Goal: Information Seeking & Learning: Compare options

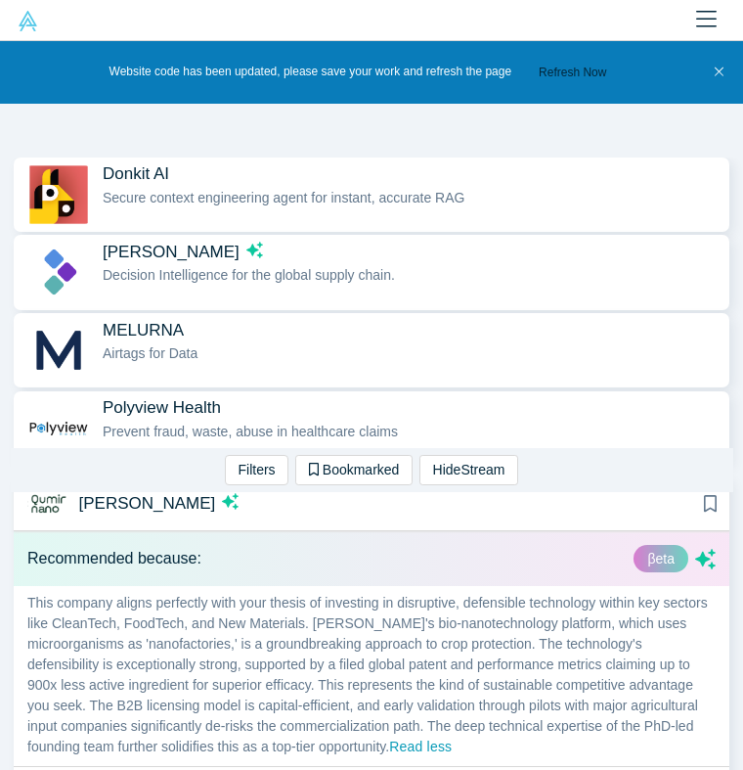
scroll to position [88, 0]
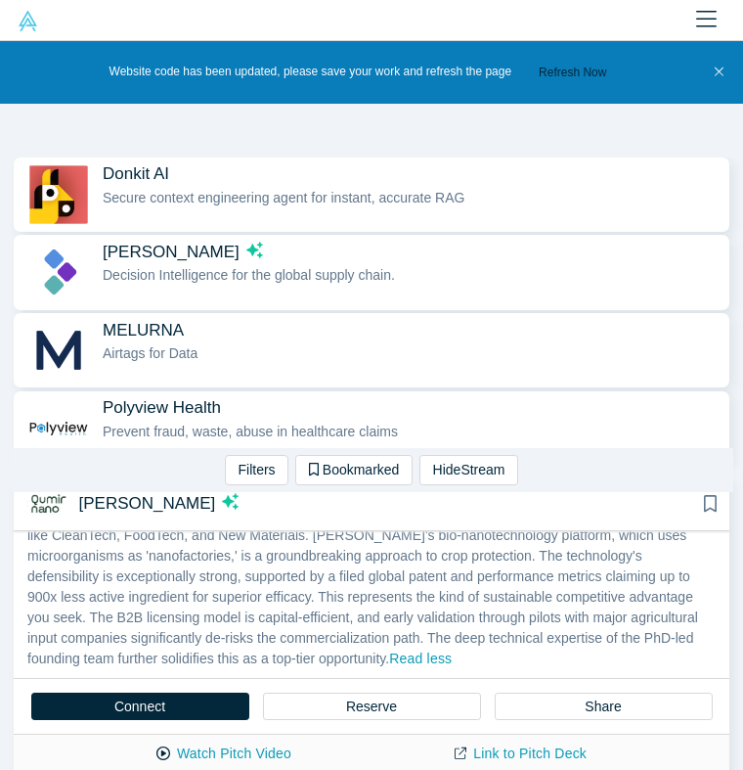
click at [329, 603] on p "This company aligns perfectly with your thesis of investing in disruptive, defe…" at bounding box center [372, 588] width 716 height 180
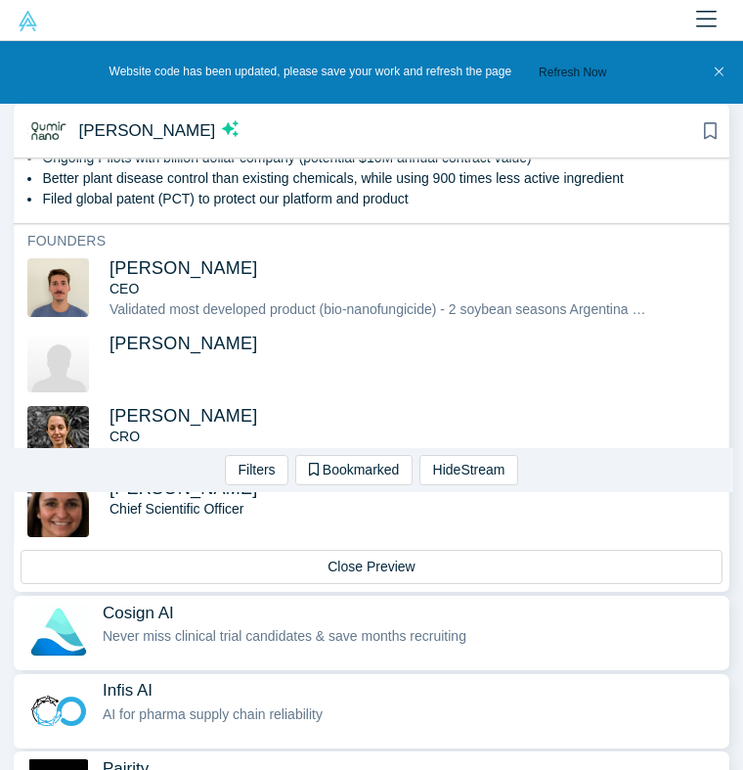
scroll to position [752, 0]
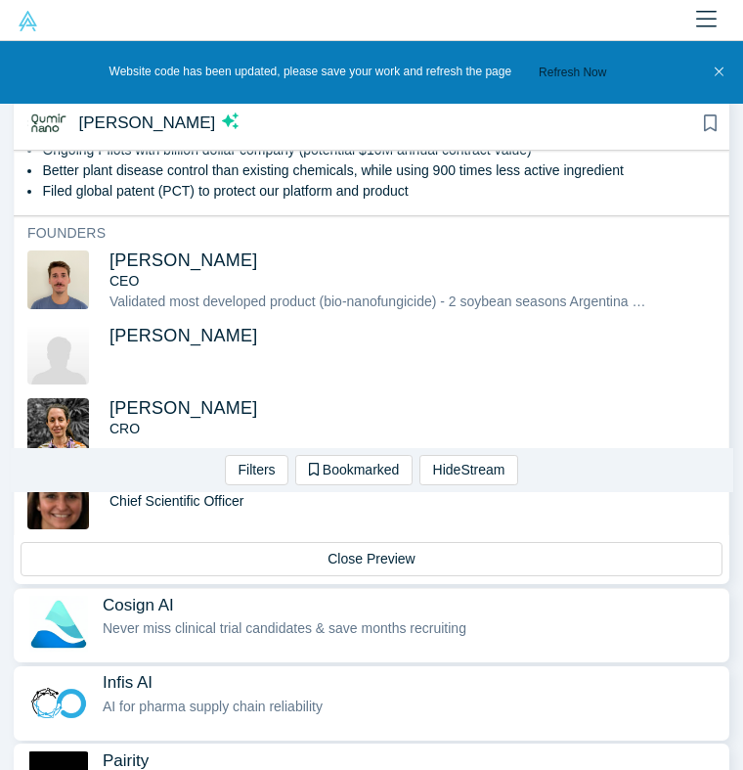
click at [226, 620] on span "Never miss clinical trial candidates & save months recruiting" at bounding box center [285, 628] width 364 height 16
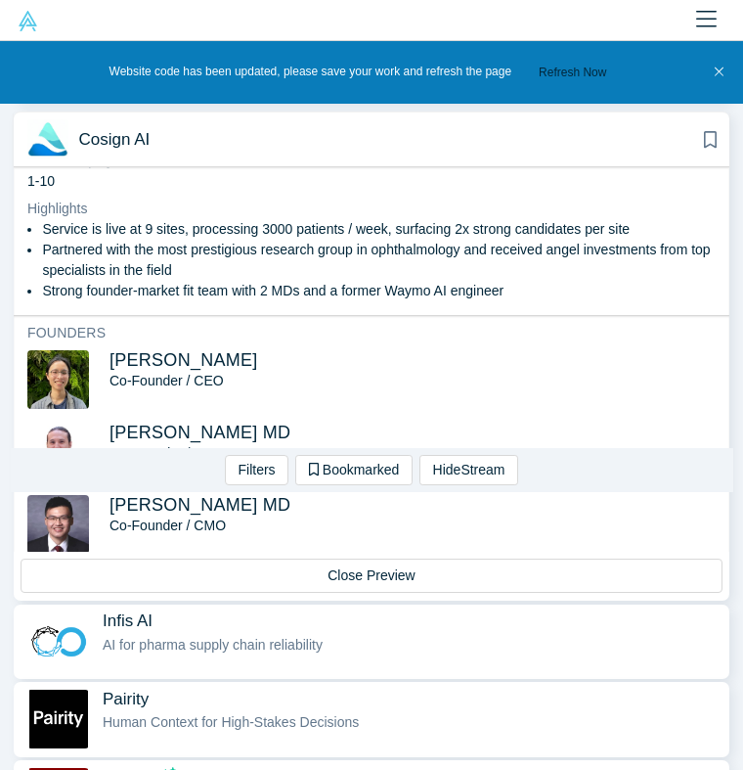
scroll to position [815, 0]
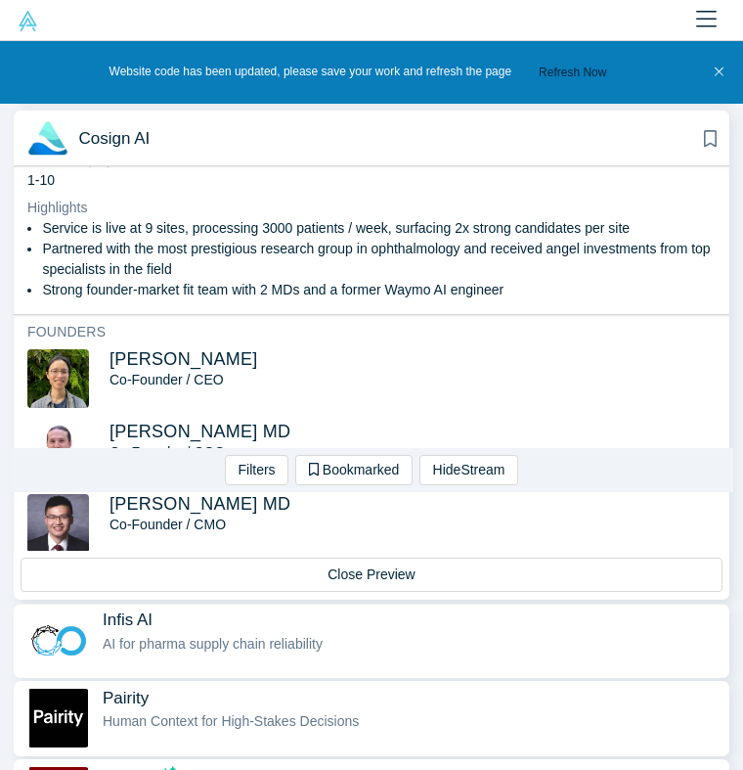
click at [220, 620] on div "Infis AI AI for pharma supply chain reliability" at bounding box center [411, 640] width 617 height 62
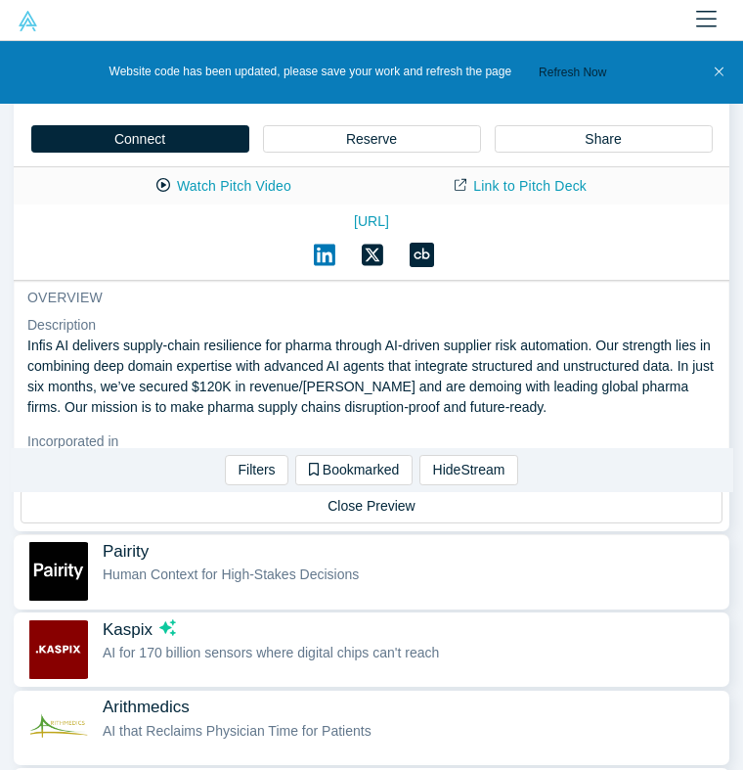
scroll to position [963, 0]
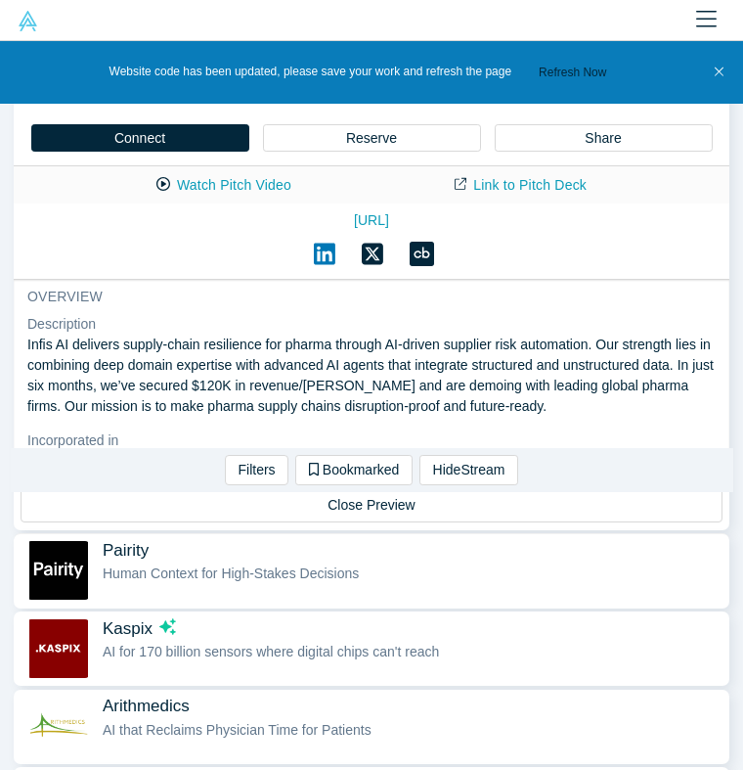
click at [283, 565] on span "Human Context for High-Stakes Decisions" at bounding box center [231, 573] width 256 height 16
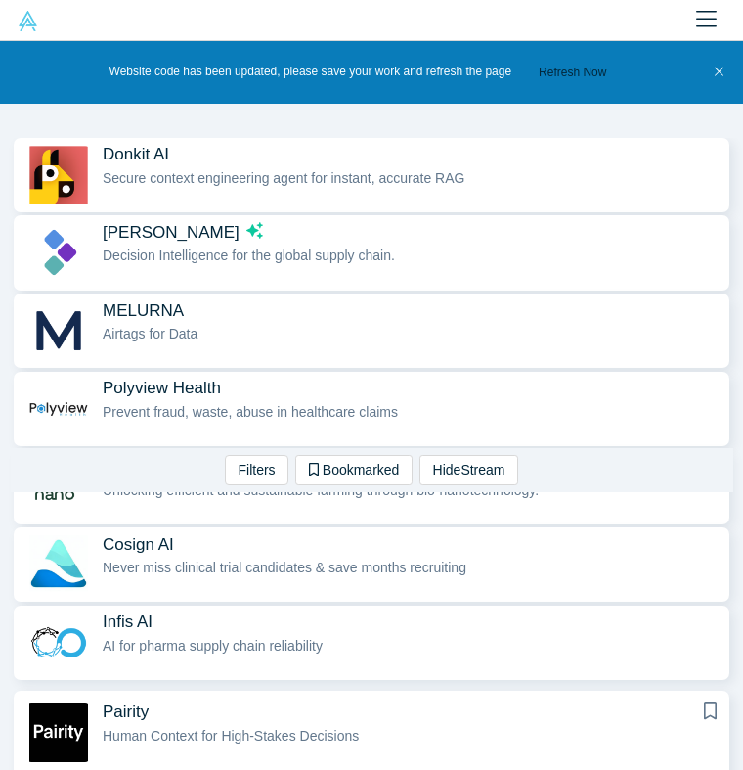
scroll to position [394, 0]
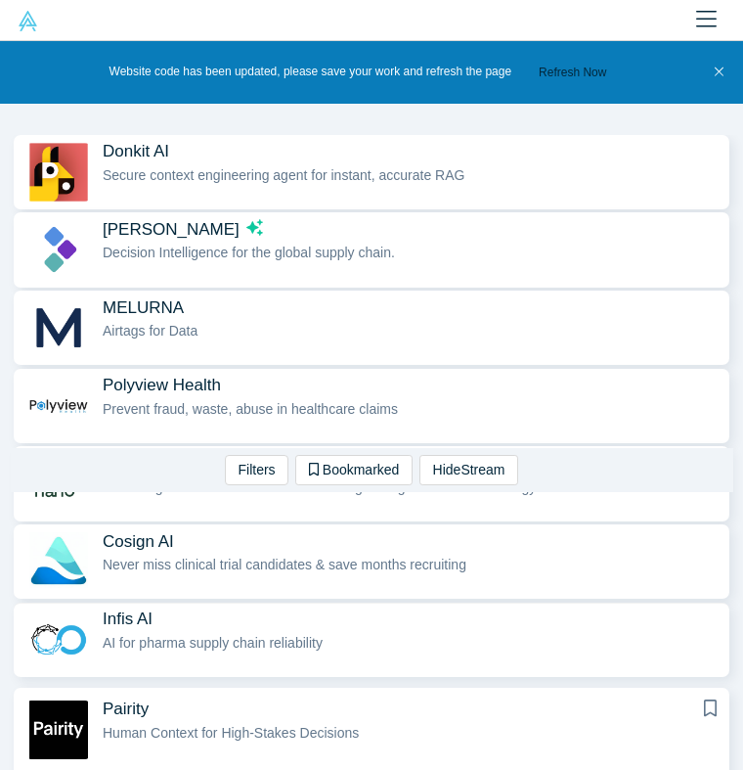
click at [320, 635] on span "AI for pharma supply chain reliability" at bounding box center [213, 643] width 220 height 16
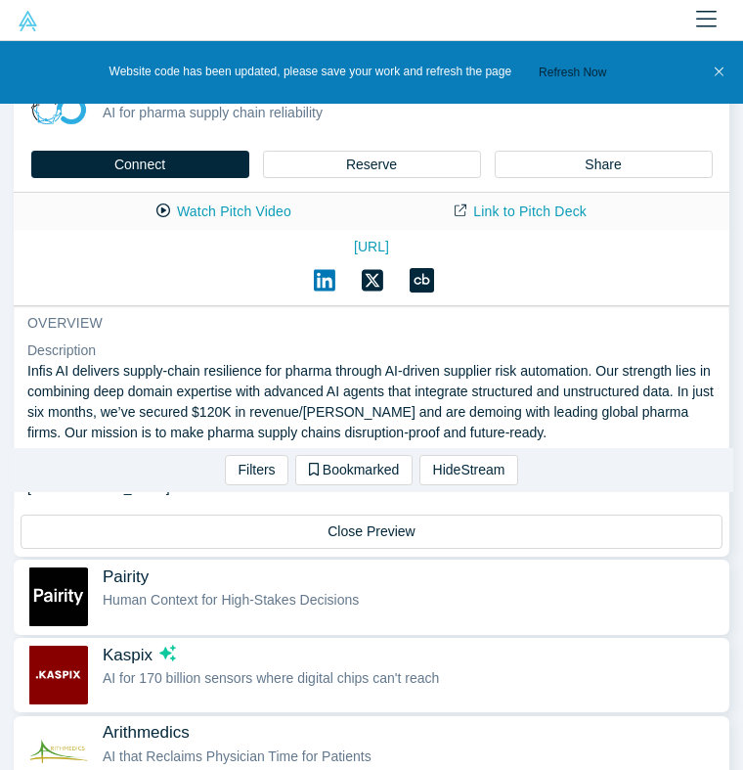
scroll to position [934, 0]
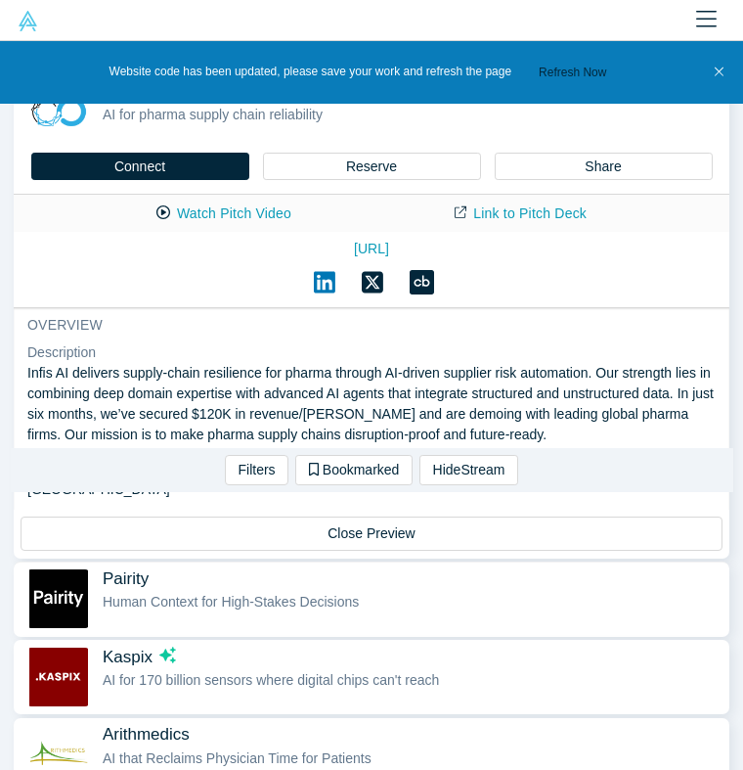
click at [261, 592] on div "Human Context for High-Stakes Decisions" at bounding box center [411, 602] width 617 height 21
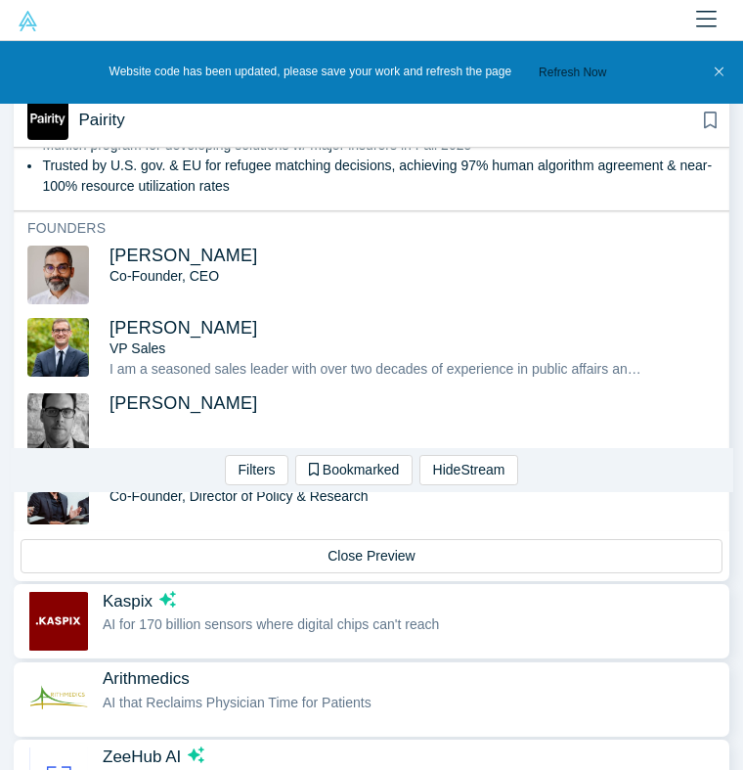
scroll to position [991, 0]
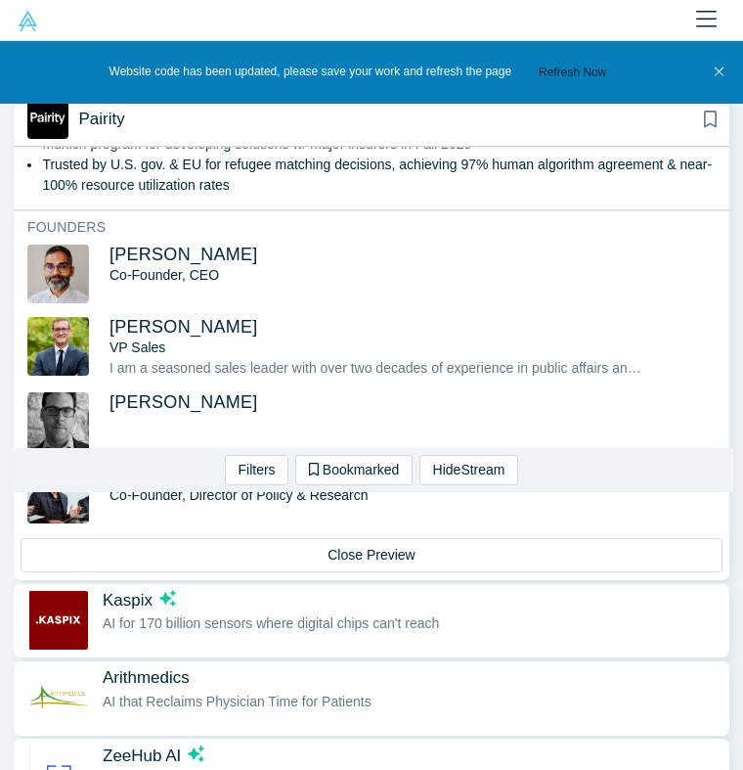
click at [217, 615] on span "AI for 170 billion sensors where digital chips can't reach" at bounding box center [271, 623] width 336 height 16
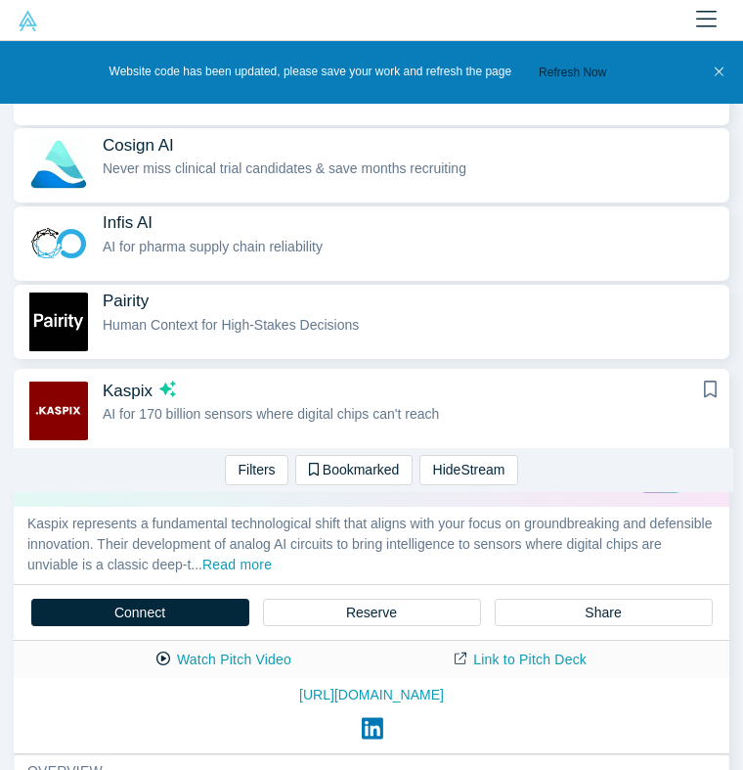
scroll to position [790, 0]
click at [272, 557] on button "Read more" at bounding box center [236, 566] width 69 height 22
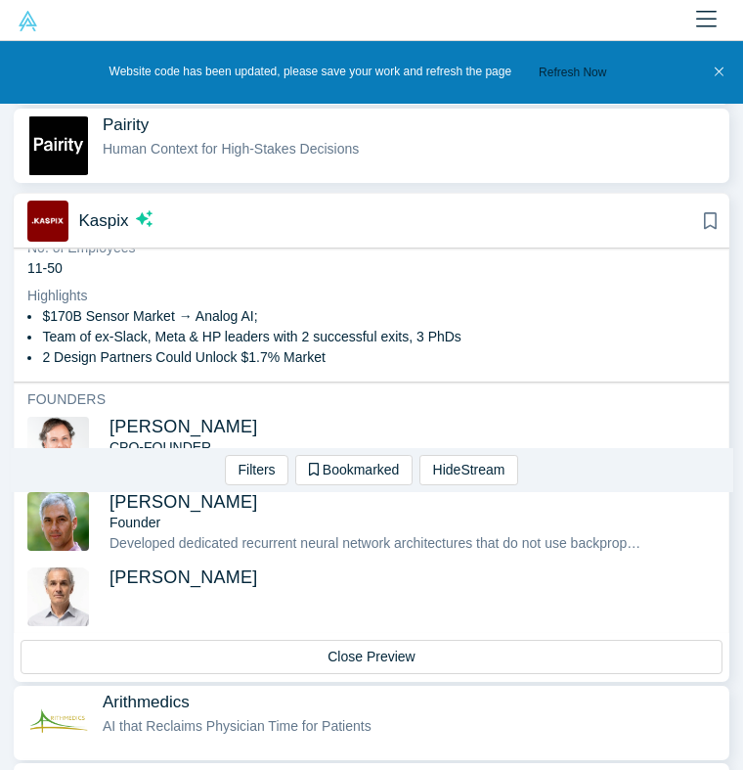
scroll to position [1021, 0]
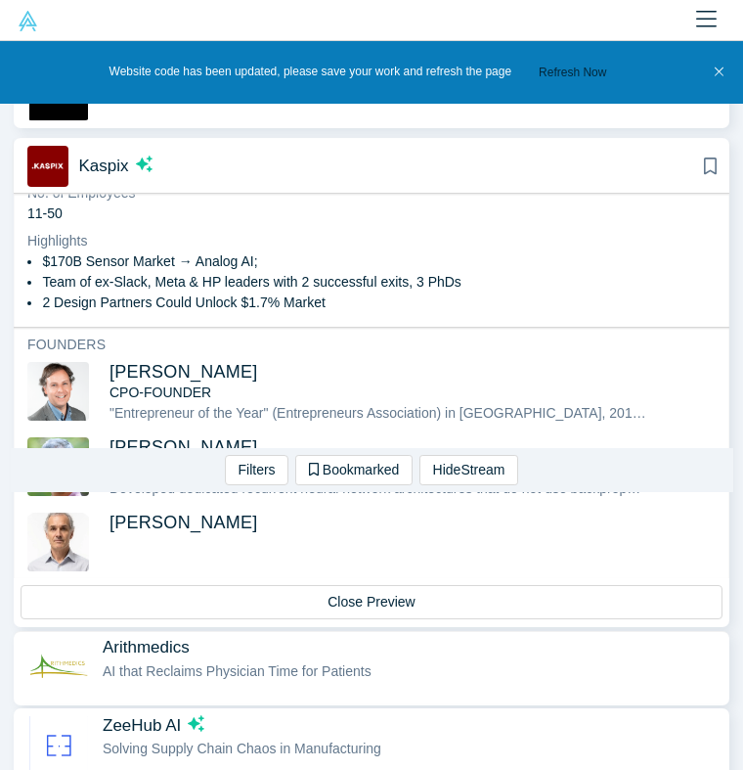
click at [254, 678] on div "Arithmedics AI that Reclaims Physician Time for Patients" at bounding box center [411, 668] width 617 height 62
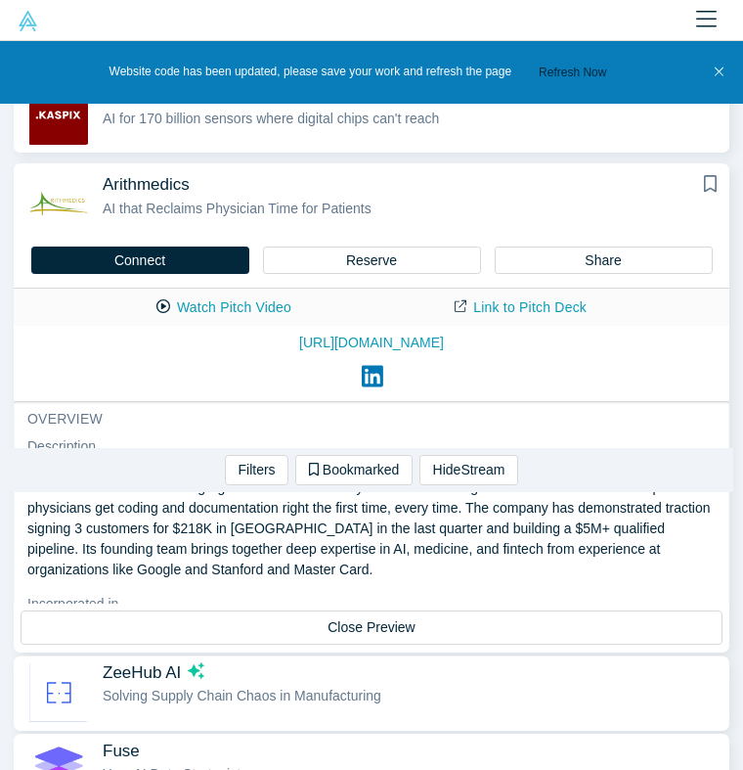
scroll to position [1064, 0]
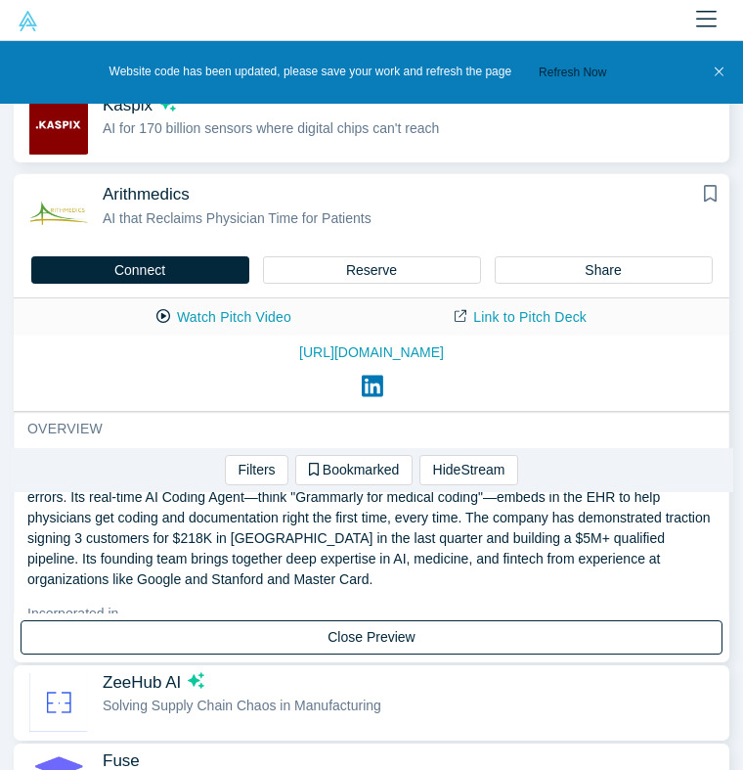
click at [381, 629] on button "Close Preview" at bounding box center [372, 637] width 702 height 34
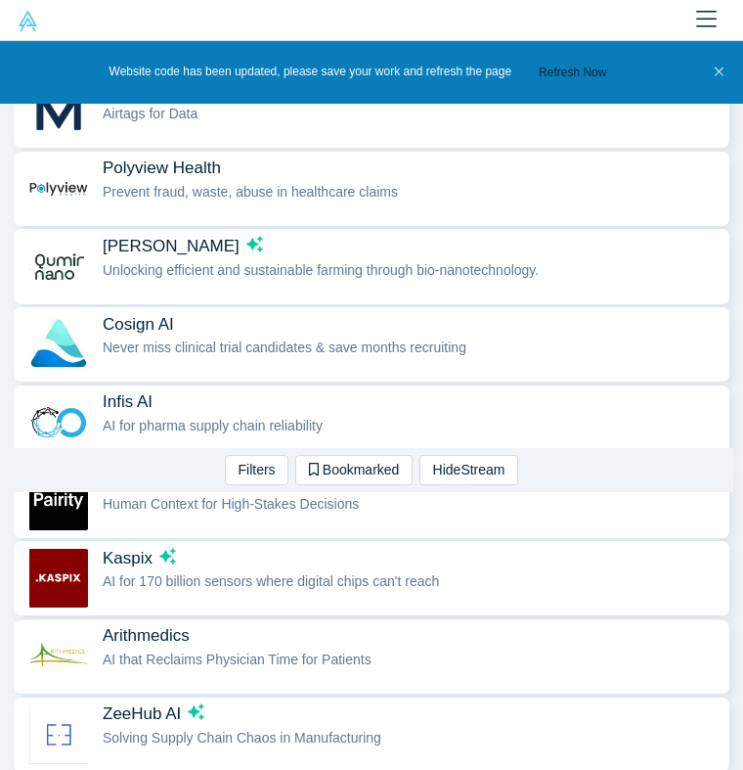
scroll to position [602, 0]
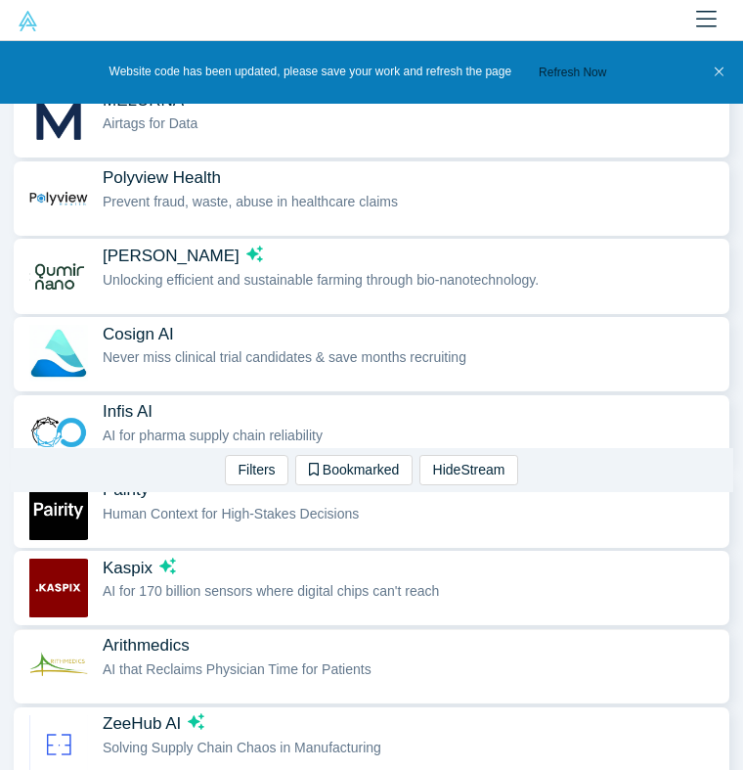
click at [258, 665] on span "AI that Reclaims Physician Time for Patients" at bounding box center [237, 669] width 269 height 16
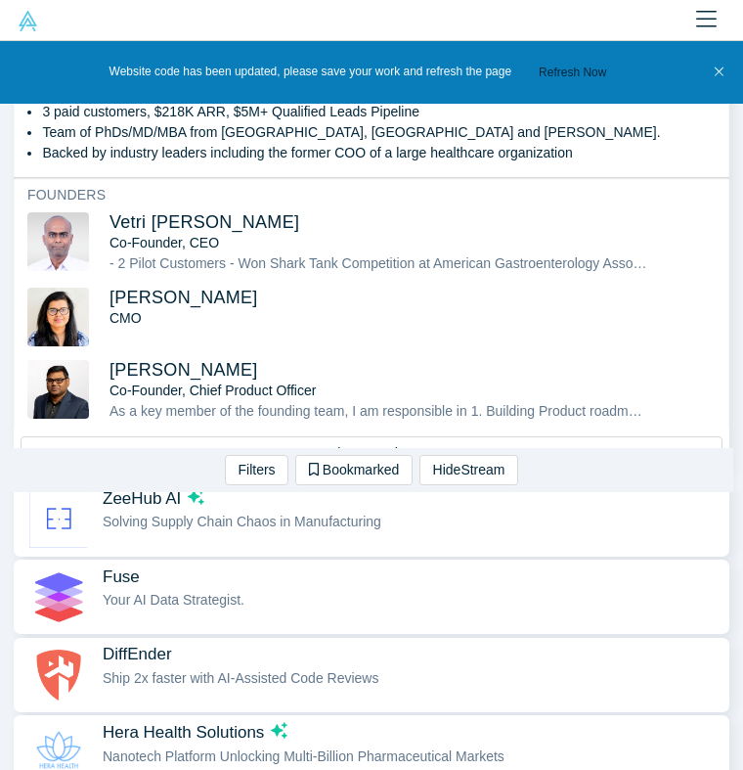
scroll to position [1246, 0]
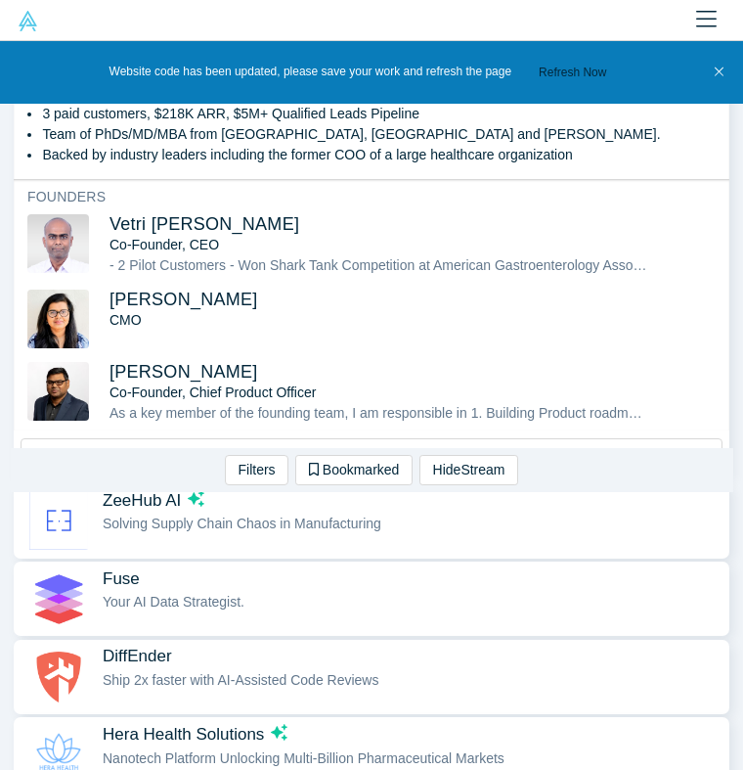
click at [309, 515] on span "Solving Supply Chain Chaos in Manufacturing" at bounding box center [242, 523] width 279 height 16
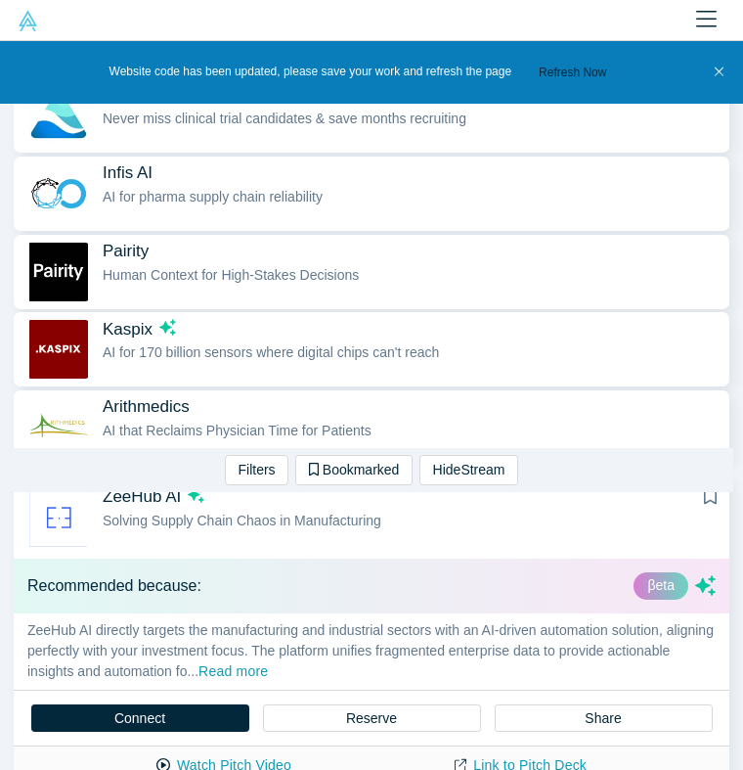
scroll to position [838, 0]
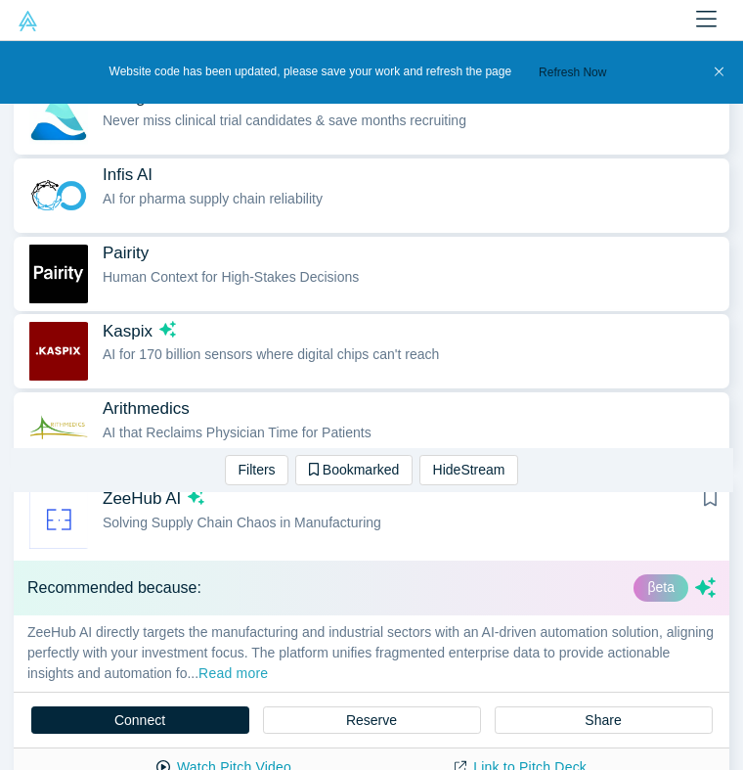
click at [268, 665] on button "Read more" at bounding box center [233, 674] width 69 height 22
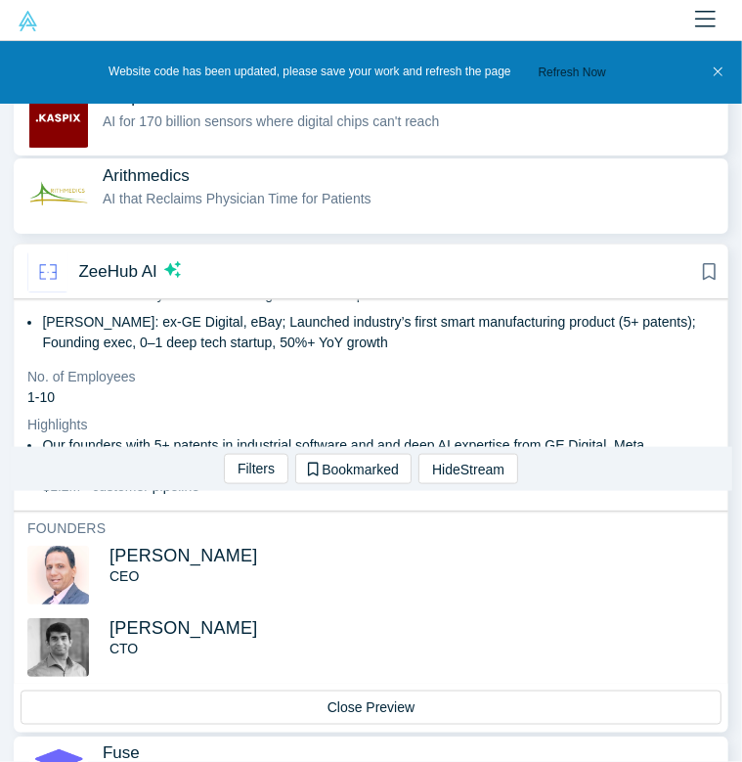
scroll to position [1314, 0]
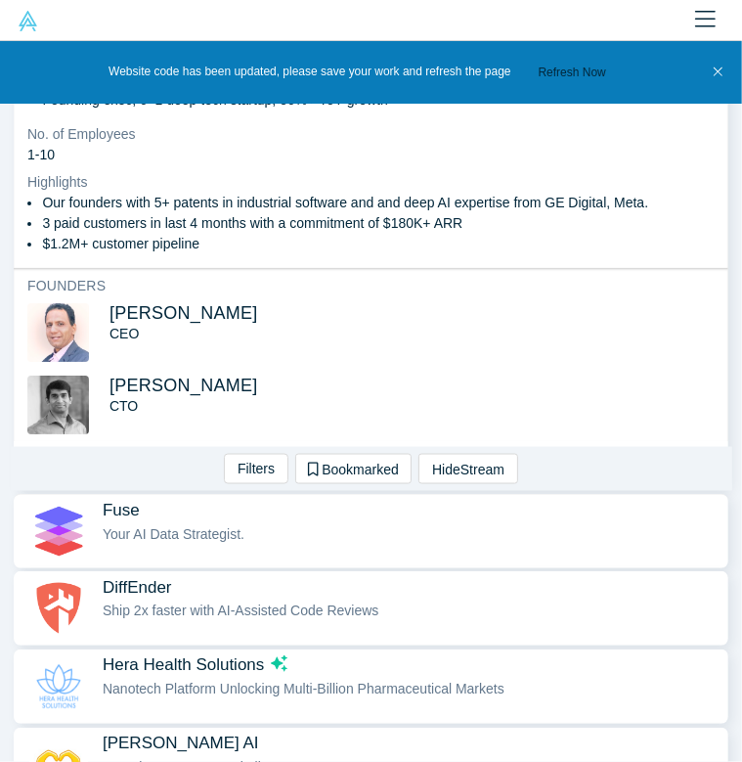
click at [238, 524] on div "Your AI Data Strategist." at bounding box center [411, 534] width 616 height 21
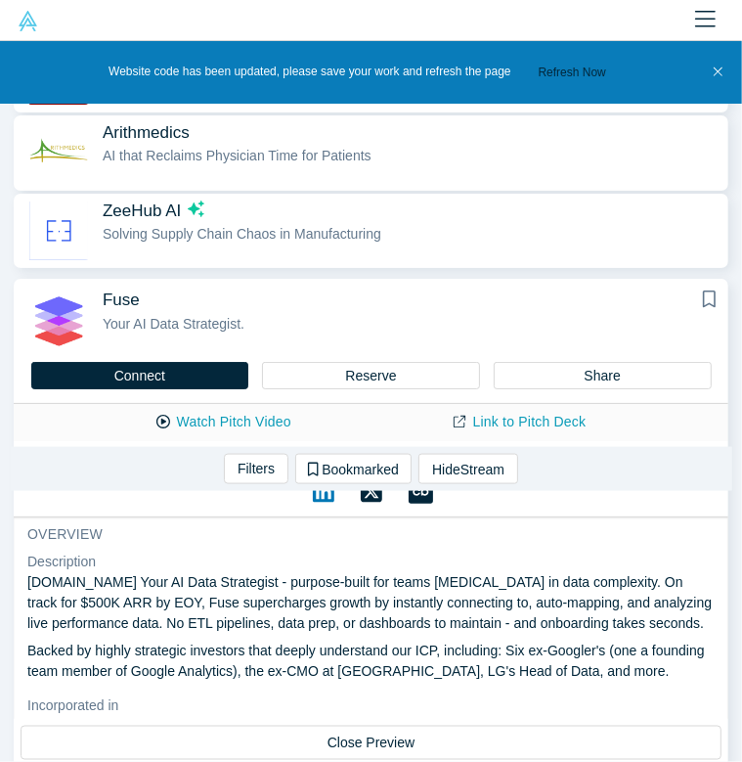
scroll to position [1113, 0]
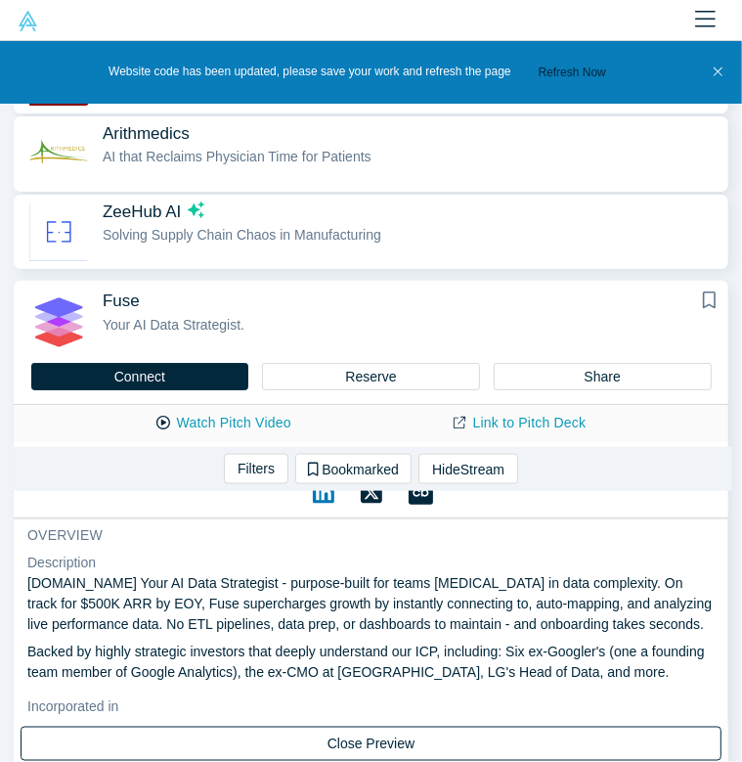
click at [366, 728] on button "Close Preview" at bounding box center [371, 744] width 701 height 34
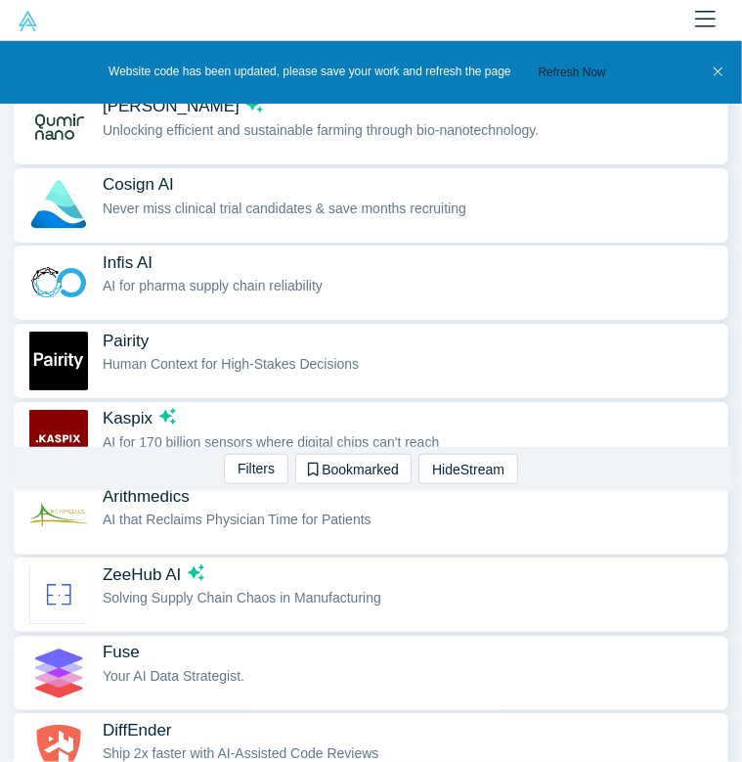
scroll to position [747, 0]
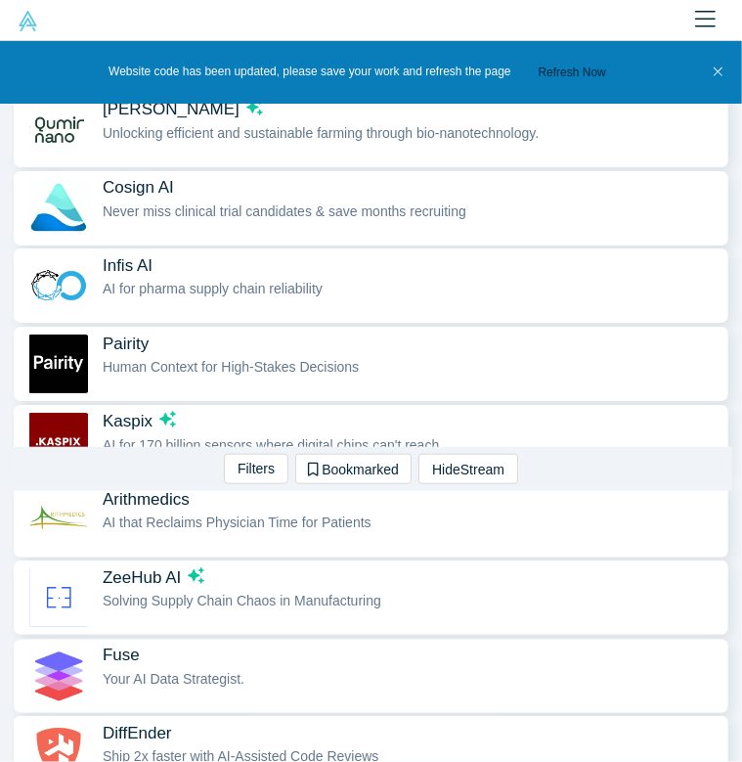
click at [309, 669] on div "Your AI Data Strategist." at bounding box center [411, 679] width 616 height 21
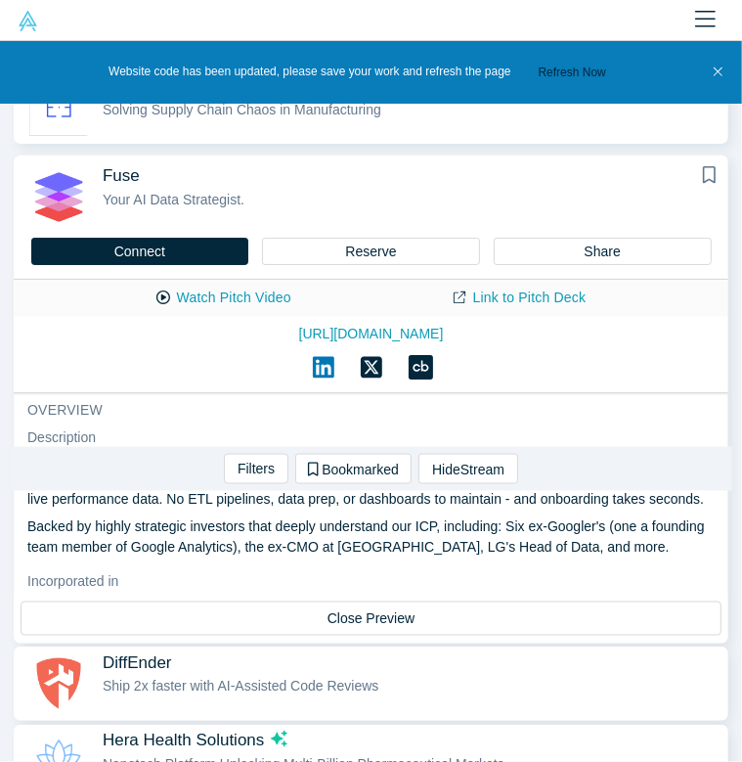
scroll to position [1237, 0]
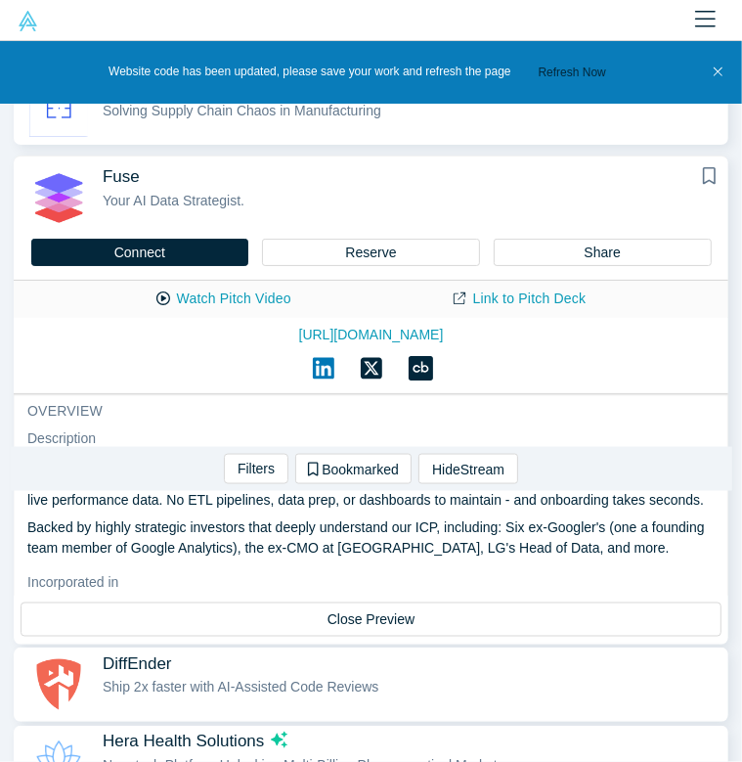
click at [334, 539] on p "Backed by highly strategic investors that deeply understand our ICP, including:…" at bounding box center [371, 537] width 688 height 41
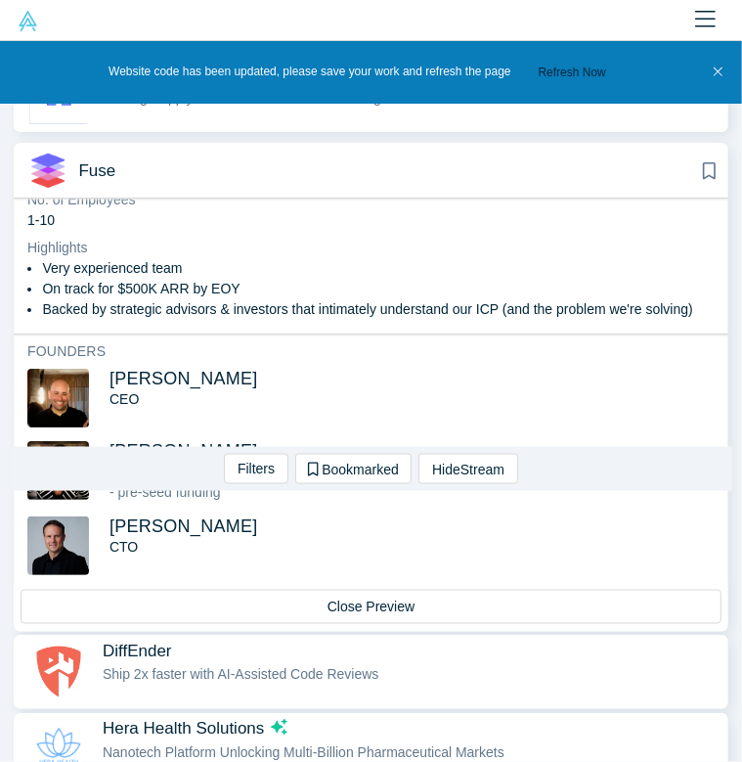
scroll to position [1256, 0]
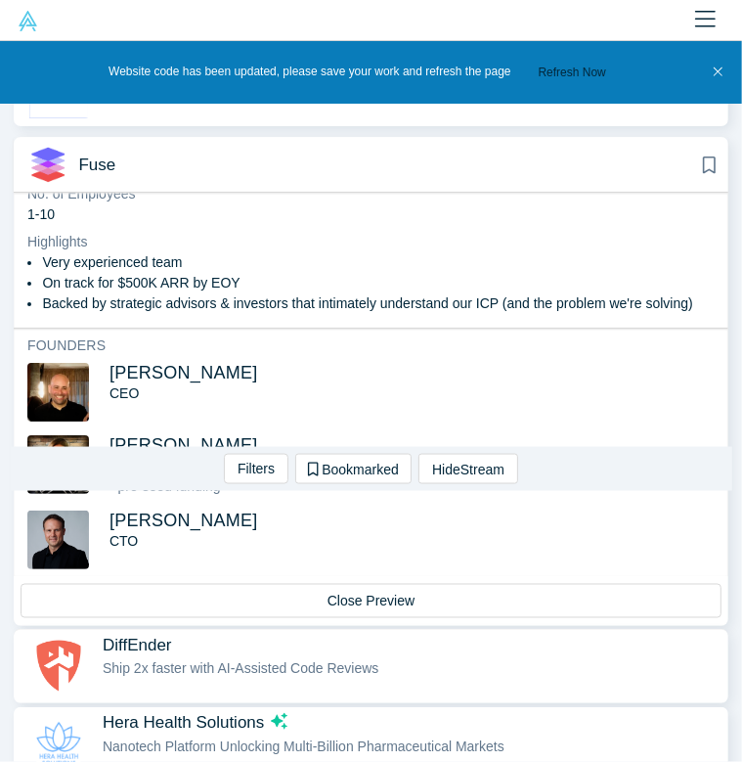
click at [248, 637] on span "DiffEnder" at bounding box center [411, 646] width 616 height 21
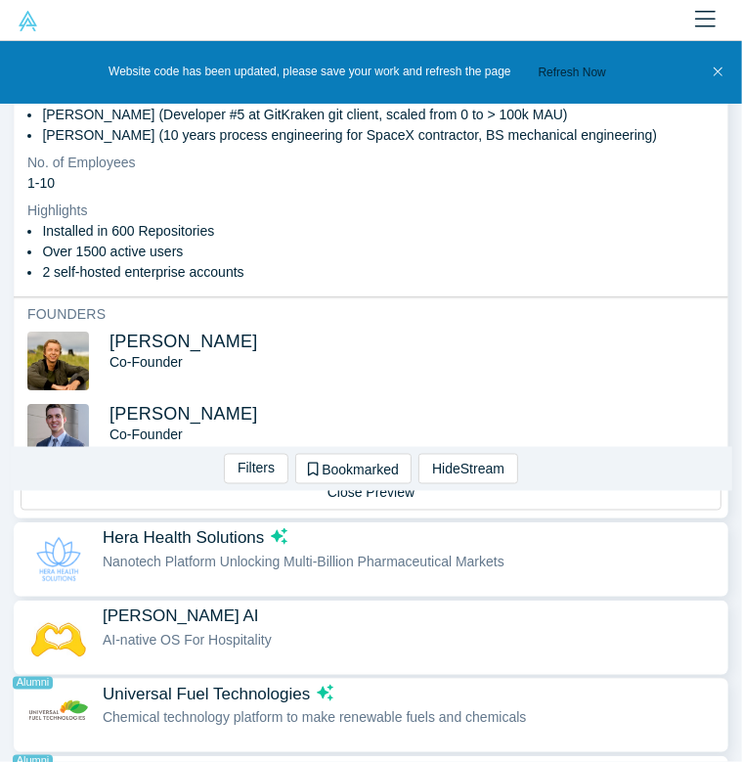
scroll to position [1440, 0]
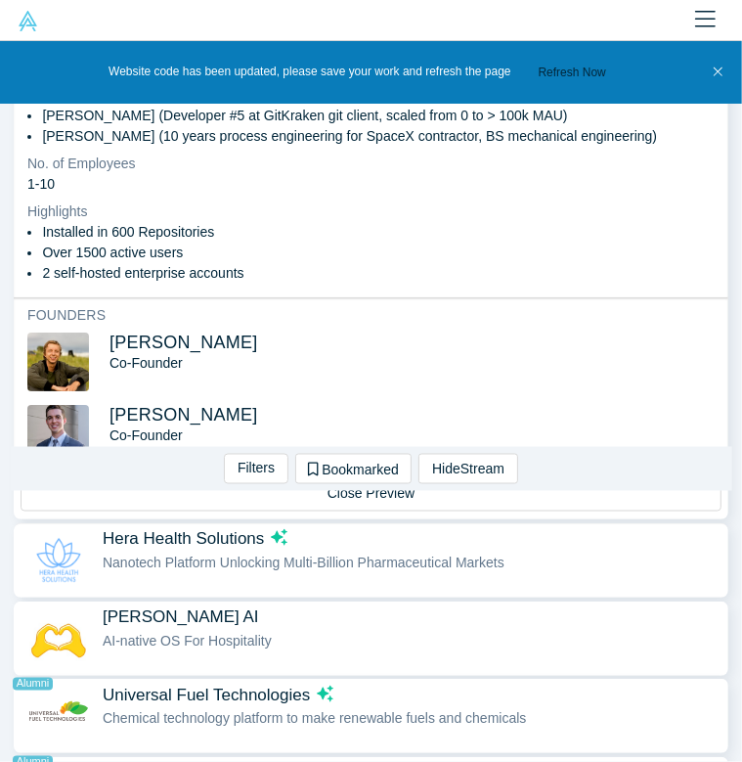
click at [293, 562] on div "Hera Health Solutions Nanotech Platform Unlocking Multi-Billion Pharmaceutical …" at bounding box center [411, 560] width 616 height 62
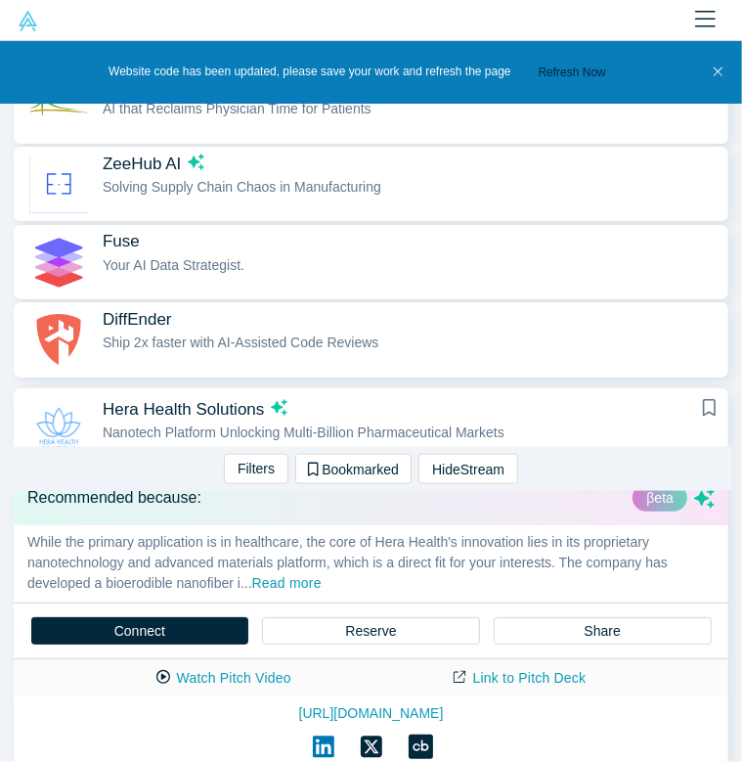
scroll to position [1150, 0]
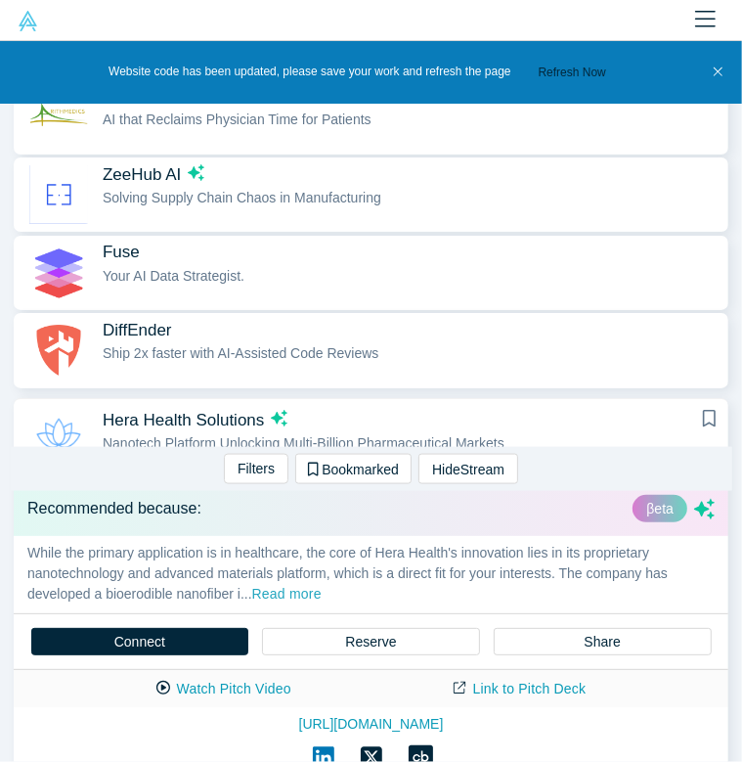
click at [299, 585] on button "Read more" at bounding box center [286, 595] width 69 height 22
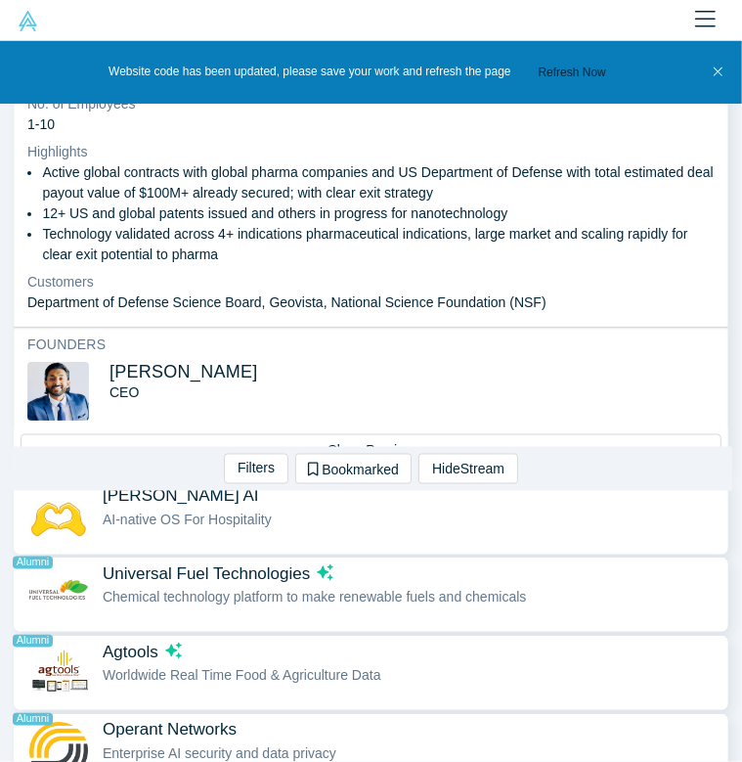
scroll to position [1561, 0]
click at [295, 511] on div "AI-native OS For Hospitality" at bounding box center [411, 521] width 616 height 21
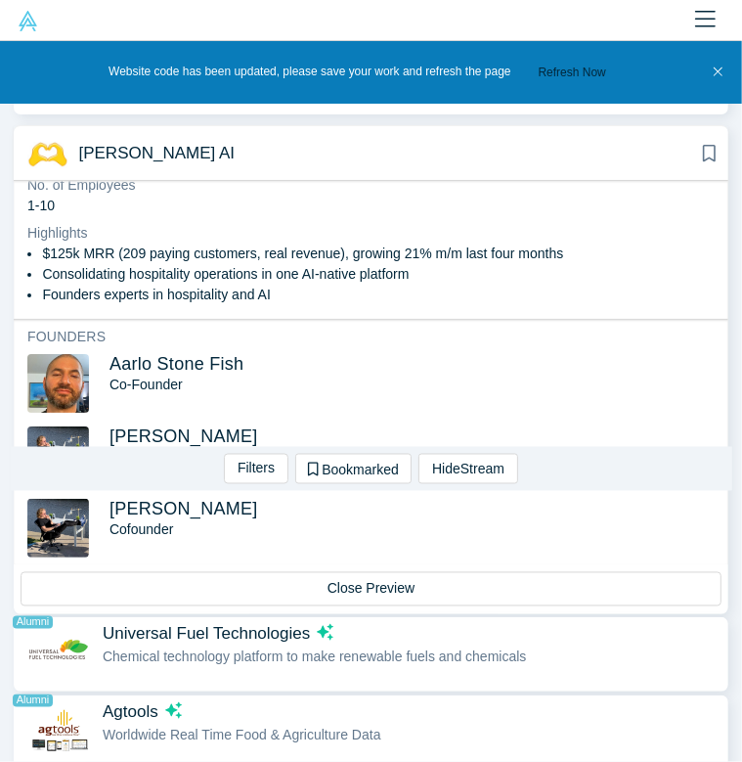
scroll to position [1555, 0]
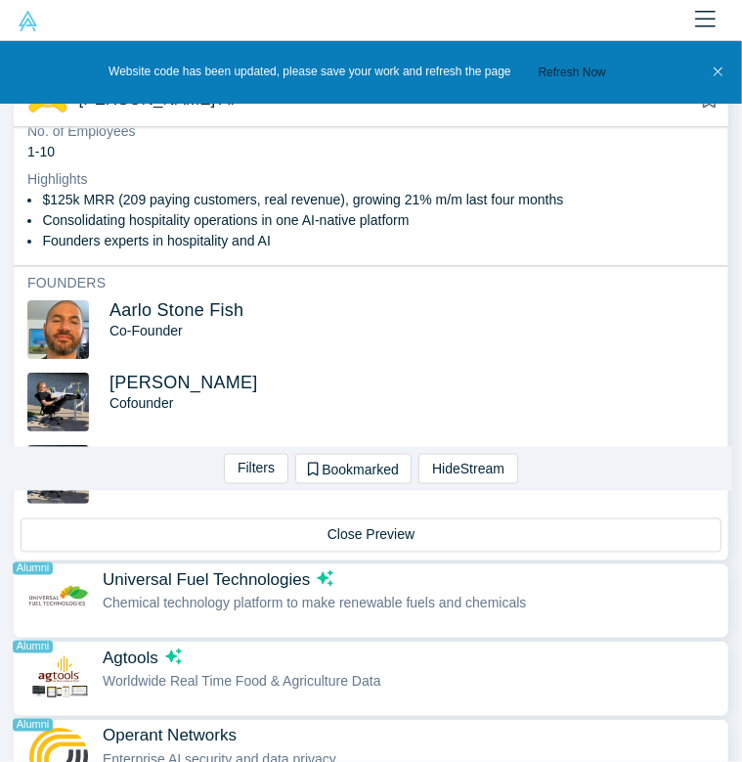
click at [299, 602] on div "Universal Fuel Technologies Alumni Chemical technology platform to make renewab…" at bounding box center [411, 601] width 616 height 62
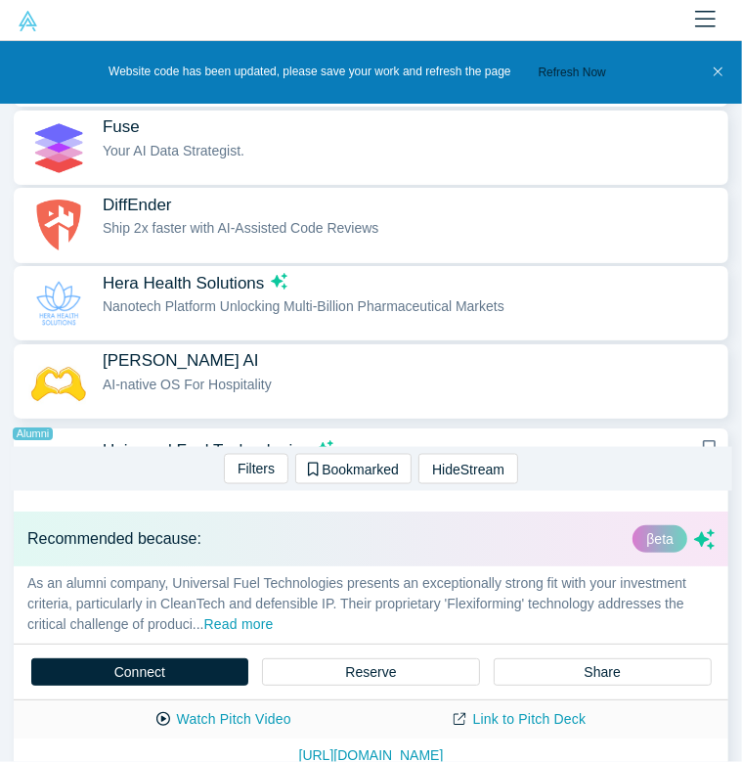
scroll to position [1276, 0]
click at [243, 614] on button "Read more" at bounding box center [238, 625] width 69 height 22
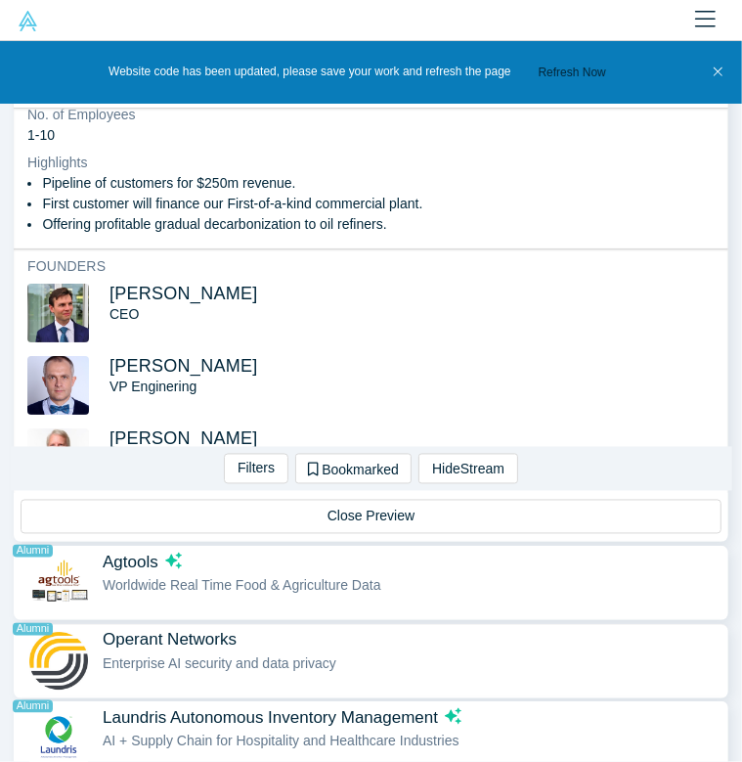
scroll to position [1651, 0]
click at [393, 583] on div "Agtools Alumni Worldwide Real Time Food & Agriculture Data" at bounding box center [411, 584] width 616 height 62
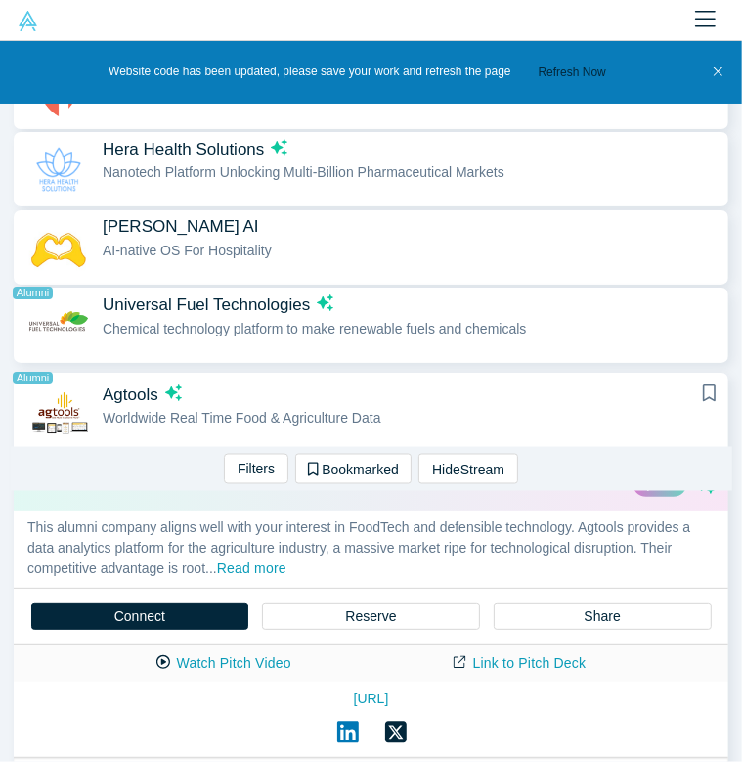
scroll to position [1399, 0]
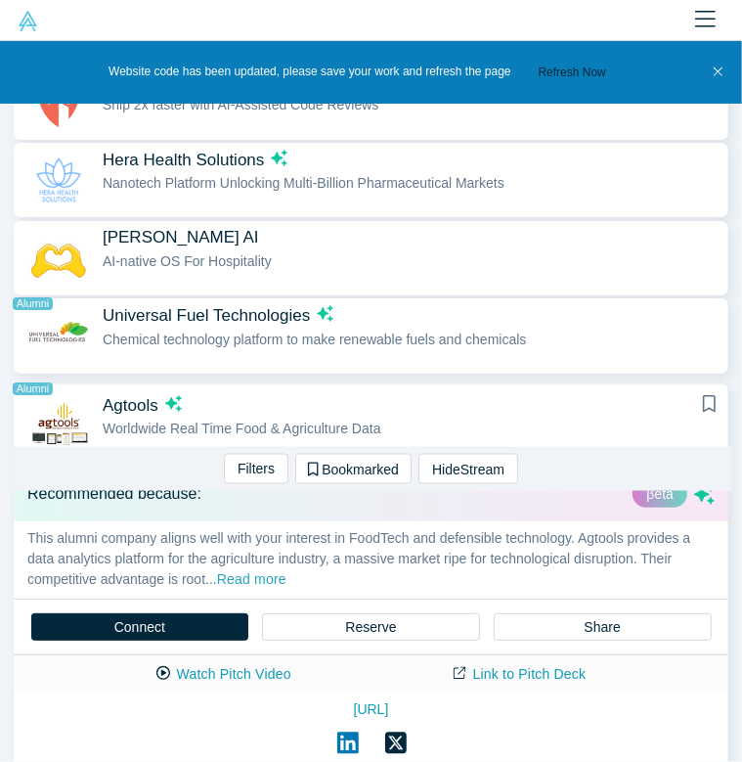
click at [287, 569] on button "Read more" at bounding box center [251, 580] width 69 height 22
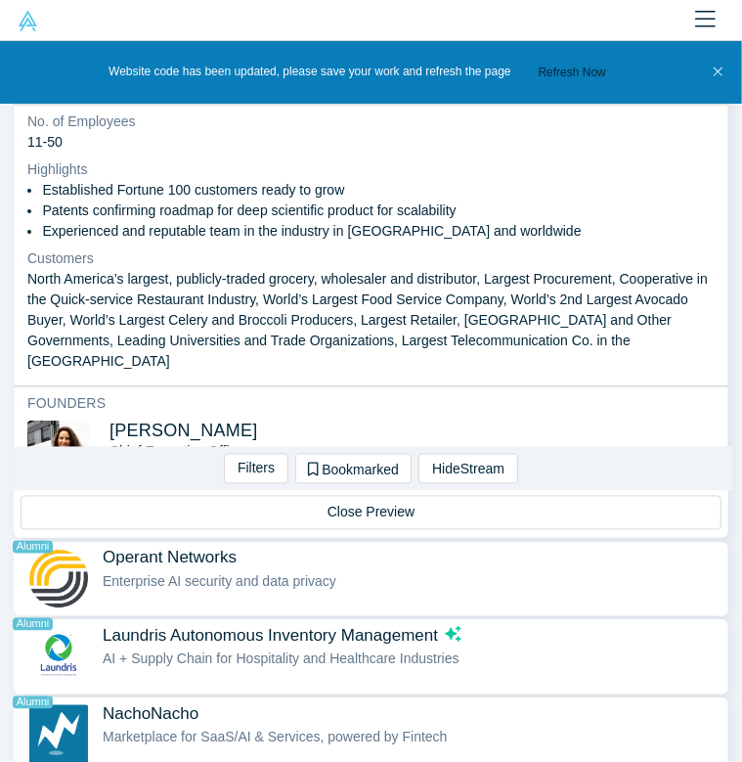
scroll to position [1734, 0]
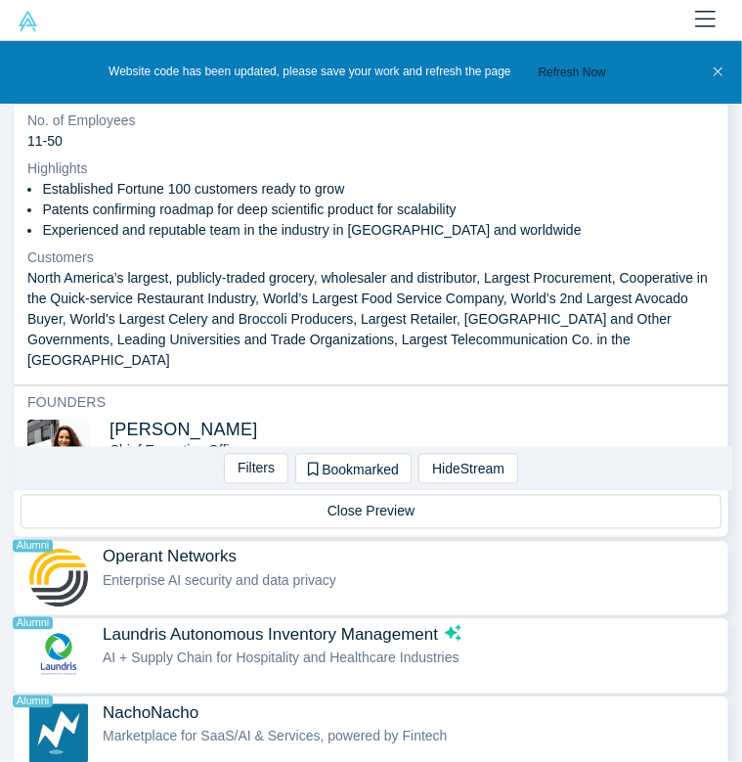
click at [368, 552] on span "Operant Networks Alumni" at bounding box center [411, 557] width 616 height 21
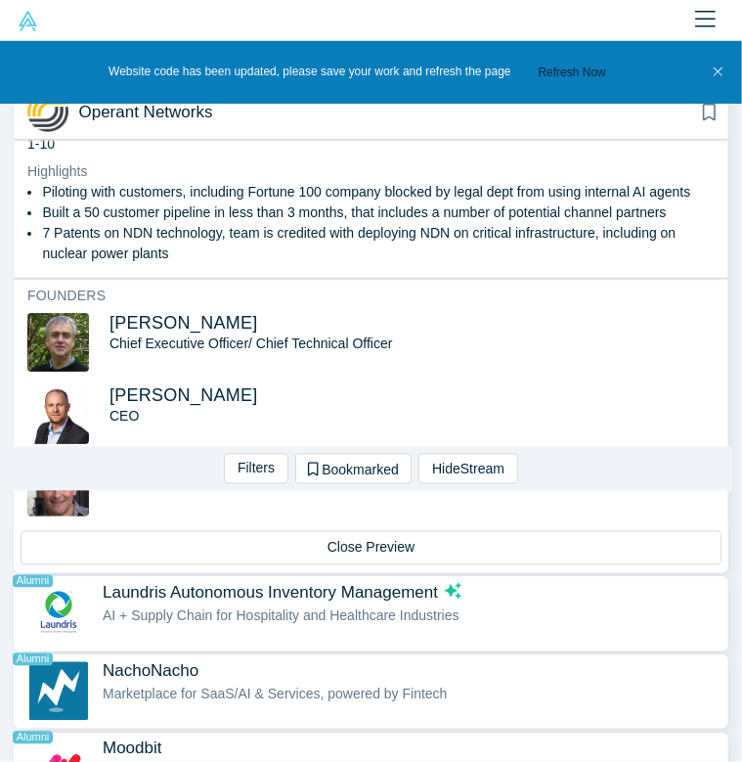
scroll to position [1776, 0]
click at [401, 609] on div "AI + Supply Chain for Hospitality and Healthcare Industries" at bounding box center [411, 616] width 616 height 21
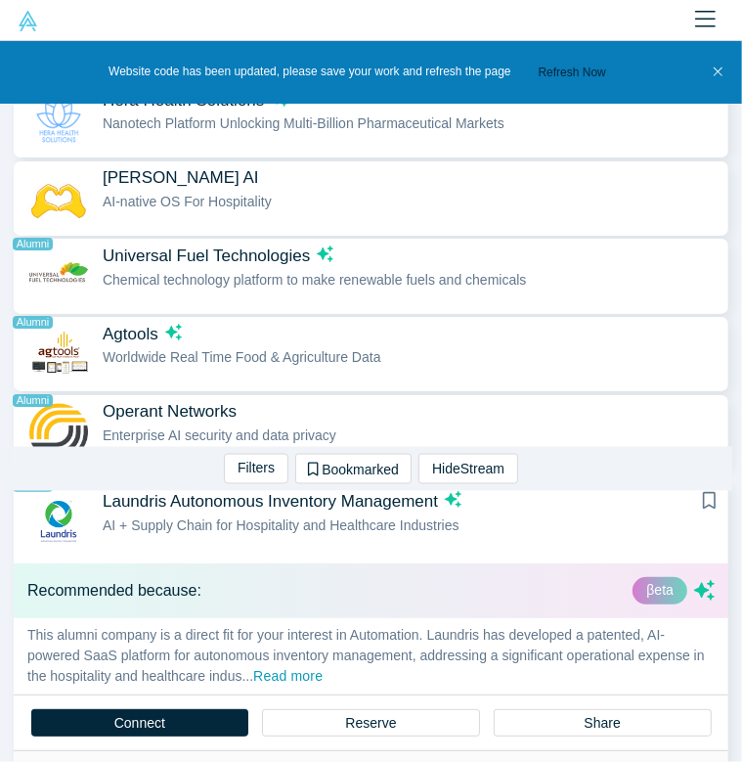
scroll to position [1458, 0]
click at [323, 666] on button "Read more" at bounding box center [287, 677] width 69 height 22
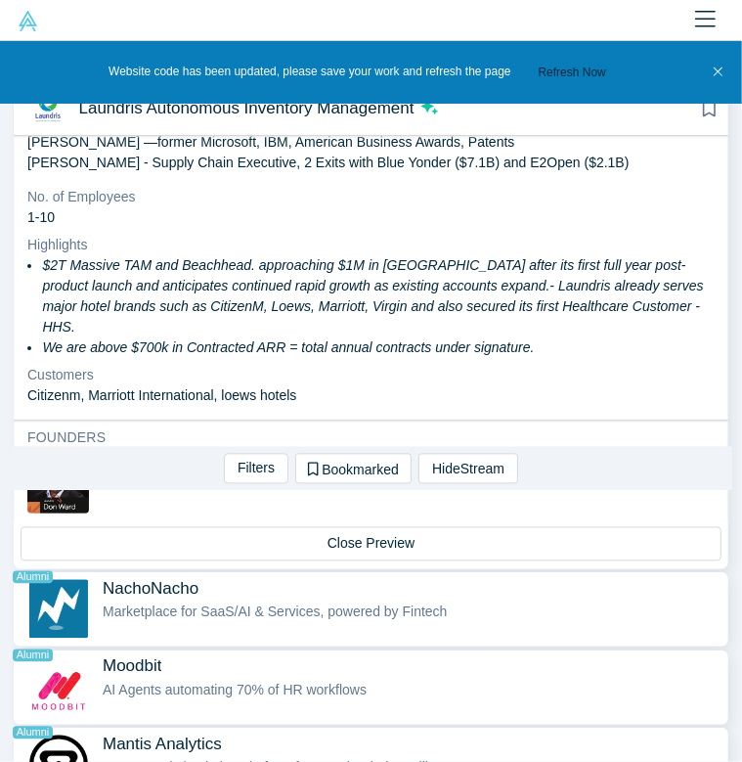
scroll to position [1859, 0]
click at [290, 605] on span "Marketplace for SaaS/AI & Services, powered by Fintech" at bounding box center [275, 613] width 345 height 16
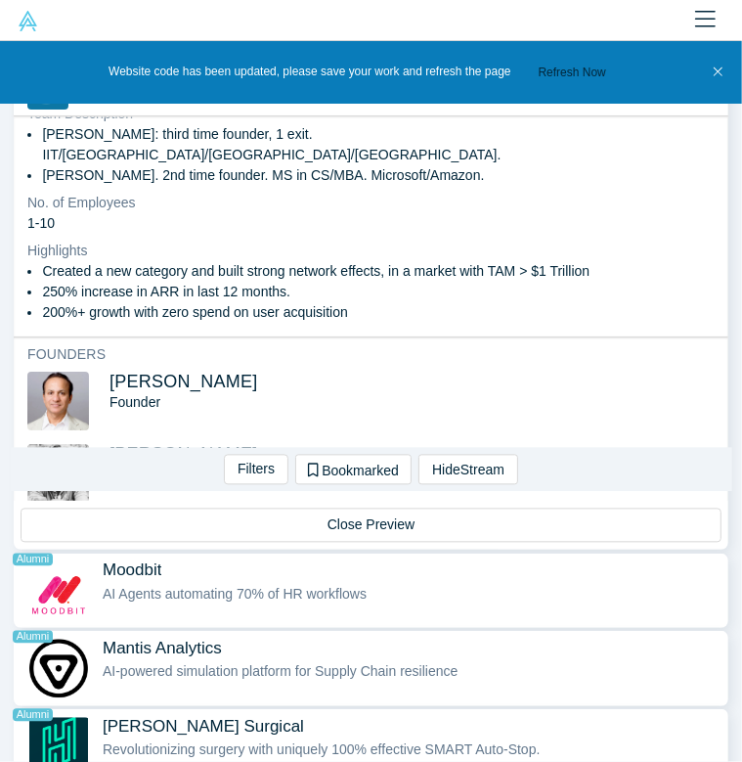
scroll to position [1975, 0]
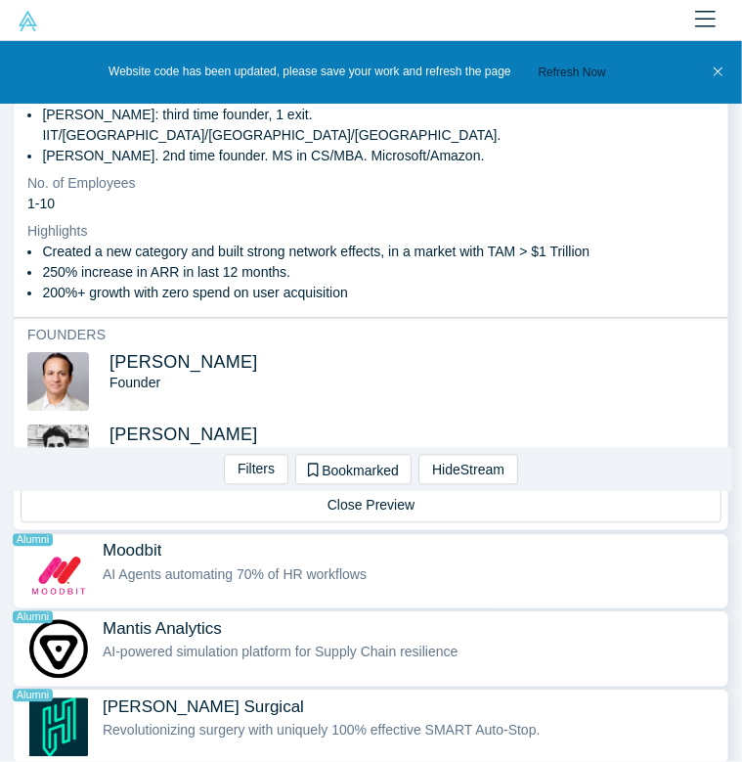
click at [218, 543] on span "Moodbit Alumni" at bounding box center [411, 550] width 616 height 21
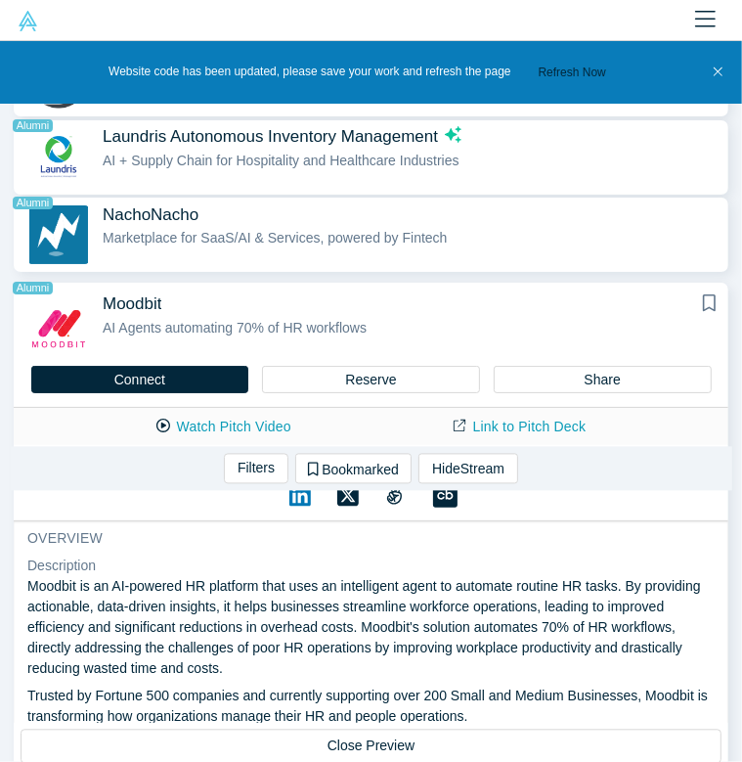
scroll to position [1812, 0]
click at [367, 686] on p "Trusted by Fortune 500 companies and currently supporting over 200 Small and Me…" at bounding box center [371, 706] width 688 height 41
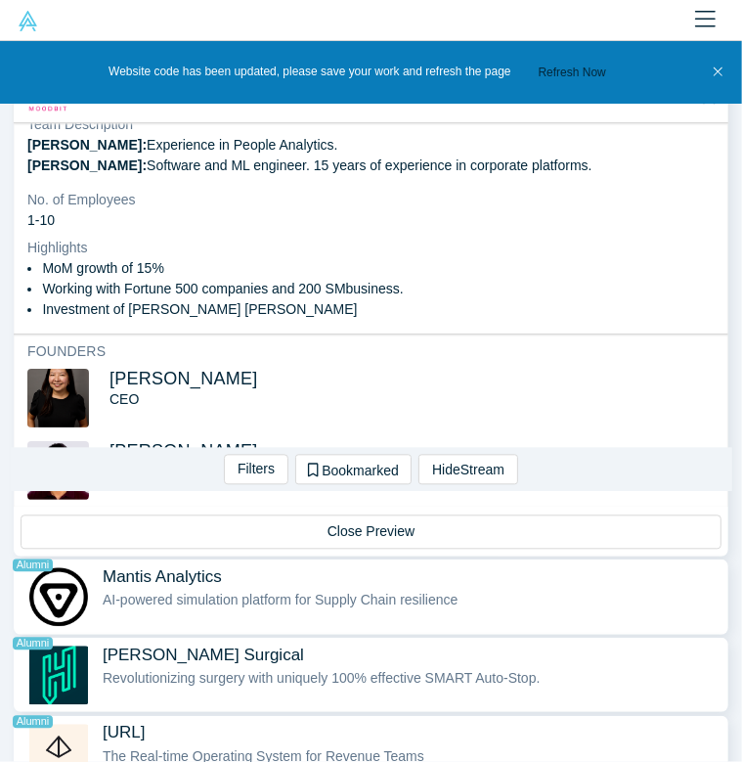
scroll to position [2066, 0]
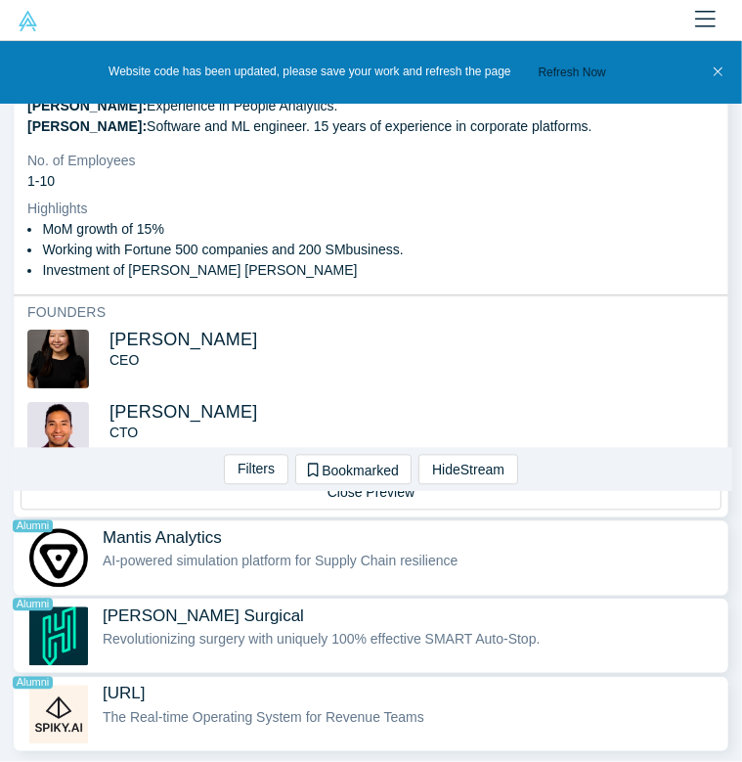
click at [294, 551] on div "AI-powered simulation platform for Supply Chain resilience" at bounding box center [411, 561] width 616 height 21
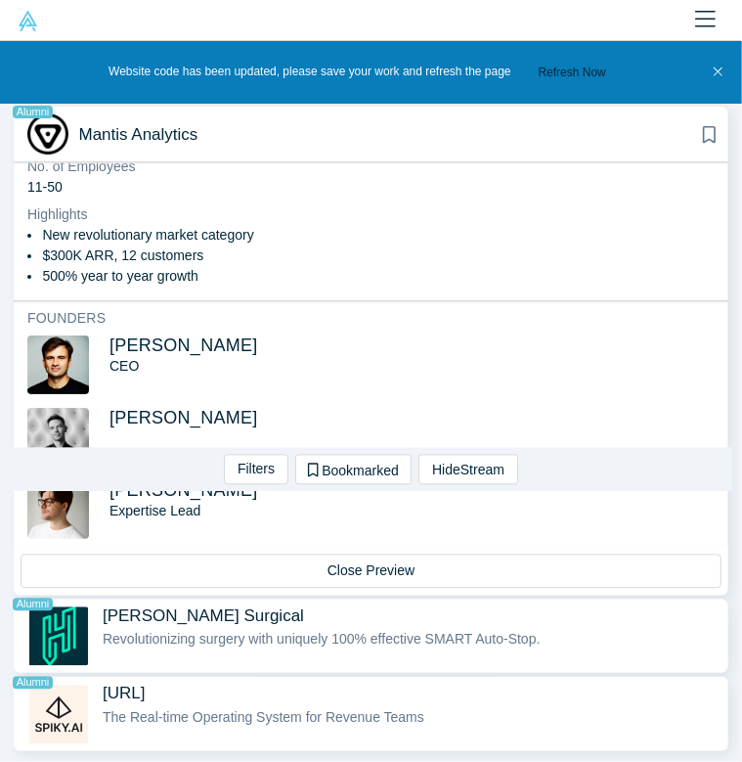
click at [355, 605] on span "[PERSON_NAME] Surgical Alumni" at bounding box center [411, 615] width 616 height 21
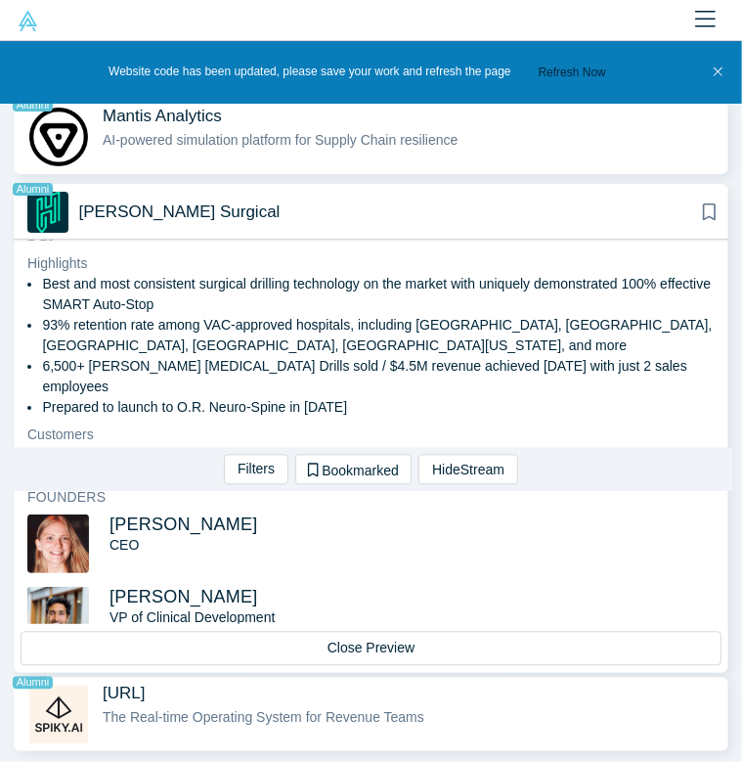
click at [270, 685] on span "[URL] Alumni" at bounding box center [411, 693] width 616 height 21
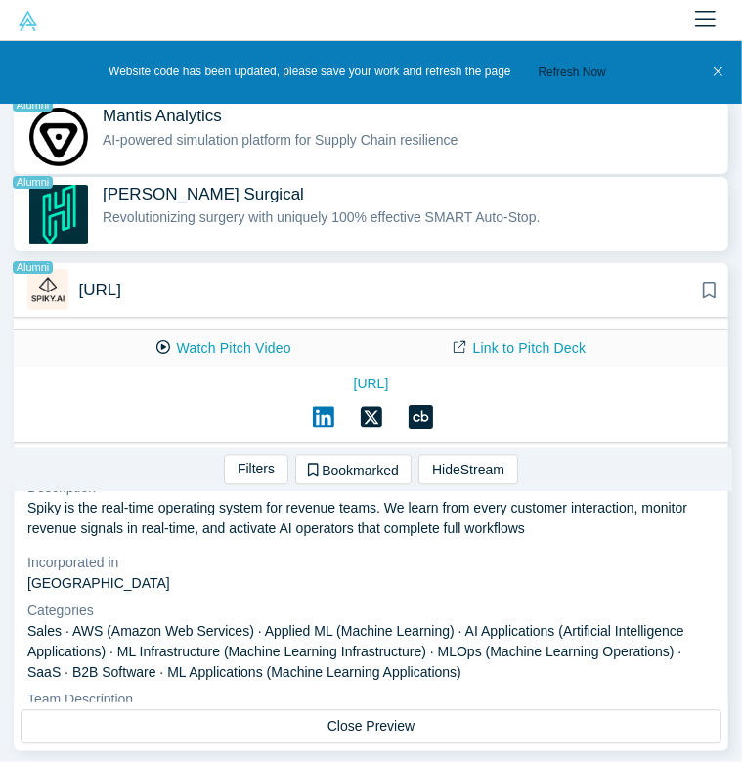
scroll to position [518, 0]
